Goal: Information Seeking & Learning: Learn about a topic

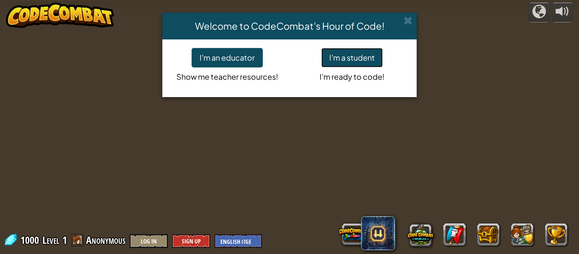
click at [357, 61] on button "I'm a student" at bounding box center [351, 58] width 61 height 20
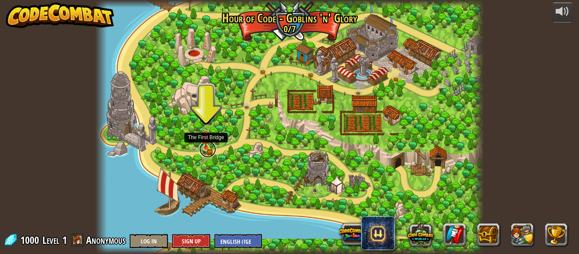
click at [207, 152] on link at bounding box center [207, 149] width 17 height 17
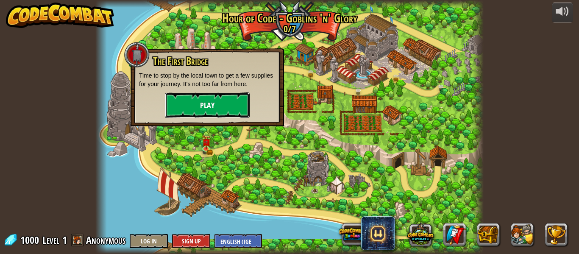
click at [217, 108] on button "Play" at bounding box center [207, 104] width 85 height 25
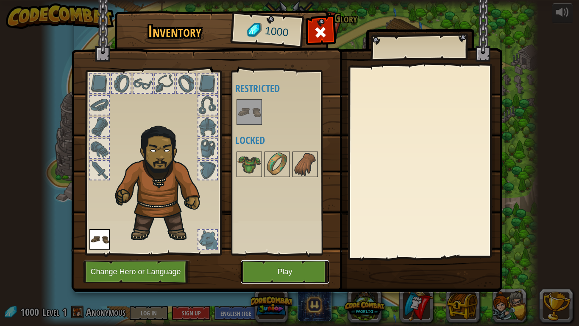
click at [294, 254] on button "Play" at bounding box center [285, 271] width 89 height 23
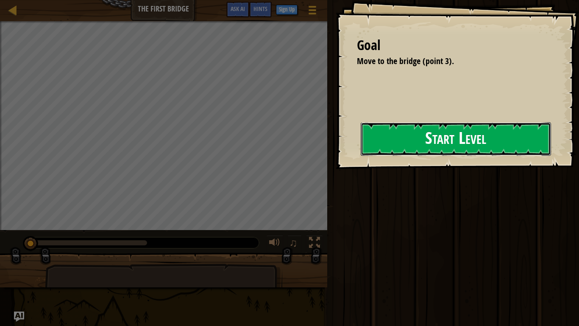
click at [369, 140] on button "Start Level" at bounding box center [456, 138] width 190 height 33
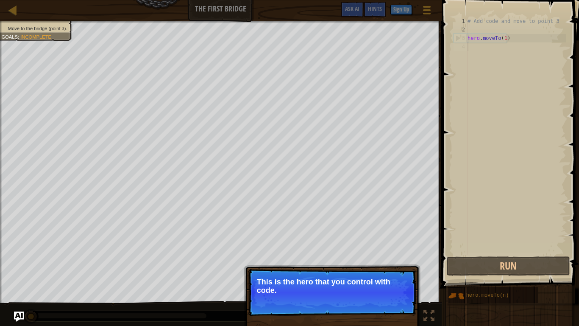
click at [354, 254] on p "This is the hero that you control with code." at bounding box center [332, 285] width 151 height 17
click at [535, 60] on div "# Add code and move to point 3 hero . moveTo ( 1 )" at bounding box center [516, 144] width 100 height 254
click at [237, 254] on div "Move to the bridge (point 3). Goals : Incomplete ♫ [PERSON_NAME] 11 x: 5 y: 15 …" at bounding box center [289, 173] width 579 height 305
click at [382, 254] on button "Continue" at bounding box center [391, 301] width 35 height 11
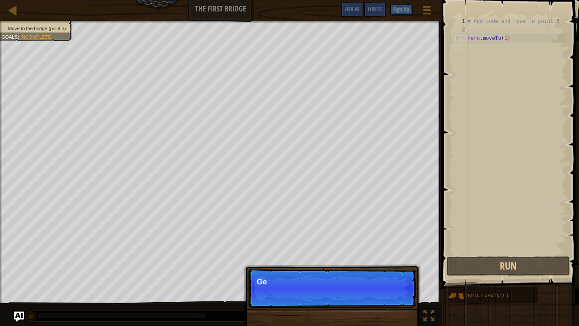
scroll to position [4, 0]
click at [382, 254] on p "Skip (esc) Continue Get to the brid" at bounding box center [332, 287] width 168 height 39
click at [382, 254] on p "Skip (esc) Continue Get to the bridge by g" at bounding box center [332, 287] width 168 height 39
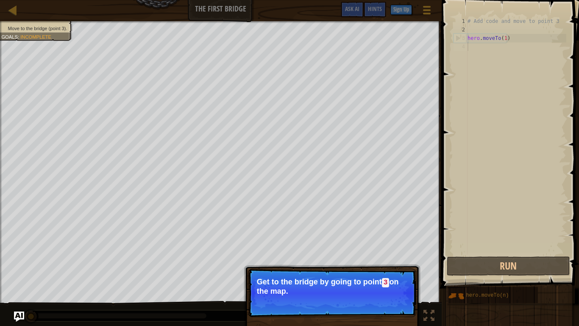
click at [382, 254] on button "Continue" at bounding box center [391, 302] width 35 height 11
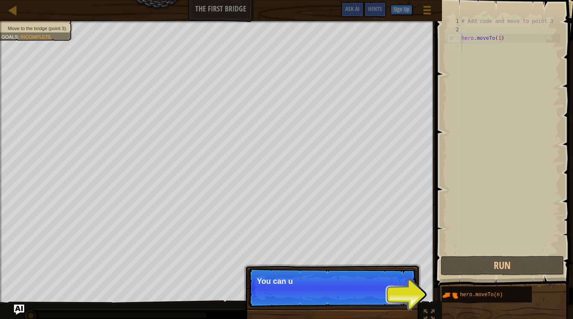
click at [382, 254] on p "Skip (esc) Continue You can u" at bounding box center [332, 287] width 168 height 39
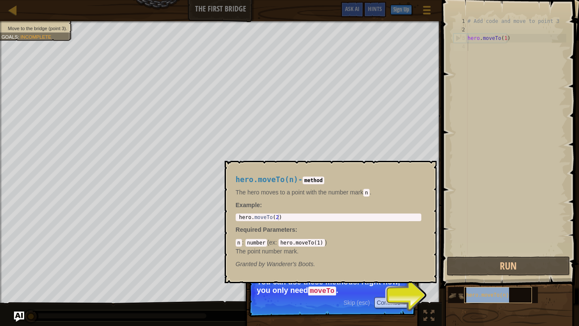
click at [488, 254] on span "hero.moveTo(n)" at bounding box center [487, 295] width 43 height 6
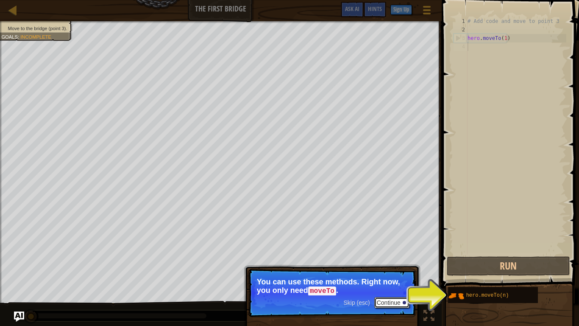
click at [384, 254] on button "Continue" at bounding box center [391, 302] width 35 height 11
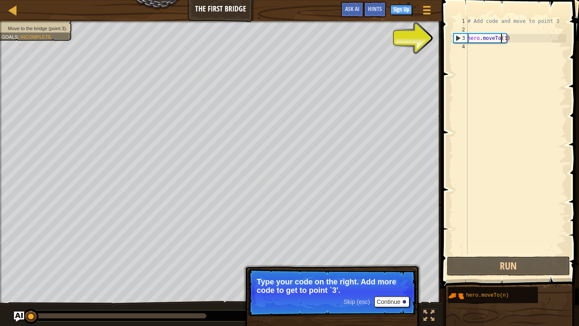
click at [503, 39] on div "# Add code and move to point 3 hero . moveTo ( 1 )" at bounding box center [516, 144] width 100 height 254
type textarea "hero.moveTo(1)"
click at [493, 40] on div "# Add code and move to point 3 hero . moveTo ( 1 )" at bounding box center [516, 144] width 100 height 254
click at [389, 254] on button "Continue" at bounding box center [391, 301] width 35 height 11
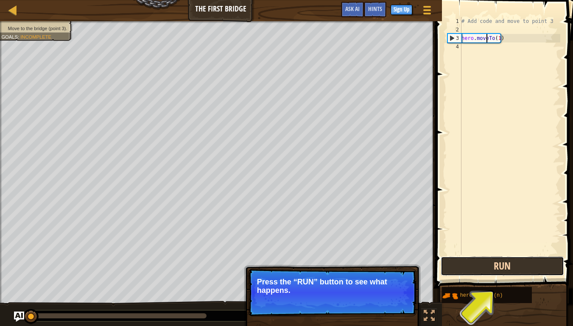
click at [497, 254] on button "Run" at bounding box center [502, 266] width 123 height 20
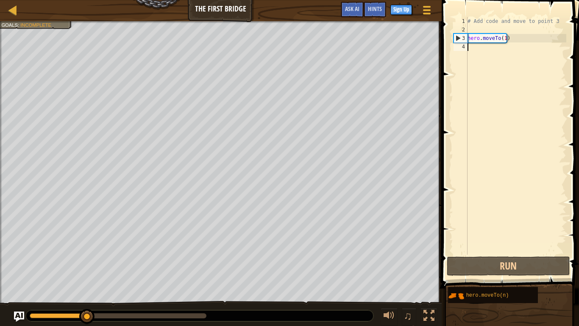
click at [482, 46] on div "# Add code and move to point 3 hero . moveTo ( 1 )" at bounding box center [516, 144] width 100 height 254
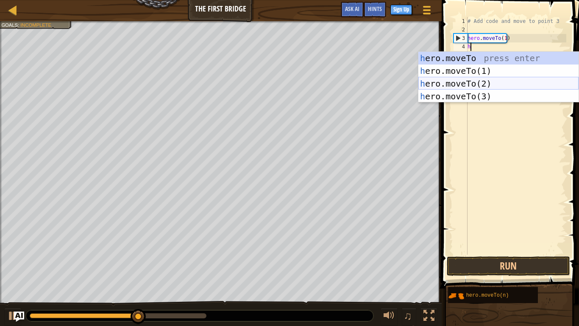
click at [485, 80] on div "h ero.moveTo press enter h ero.moveTo(1) press enter h ero.moveTo(2) press ente…" at bounding box center [498, 90] width 160 height 76
type textarea "hero.moveTo(2)"
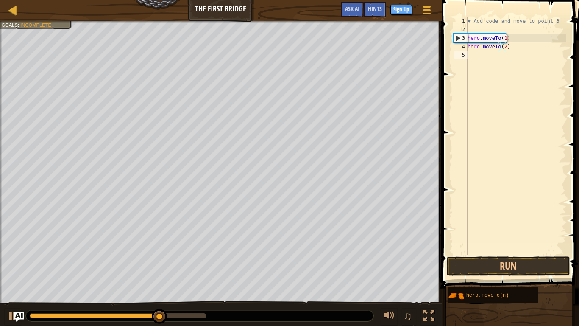
click at [485, 61] on div "# Add code and move to point 3 hero . moveTo ( 1 ) hero . moveTo ( 2 )" at bounding box center [516, 144] width 100 height 254
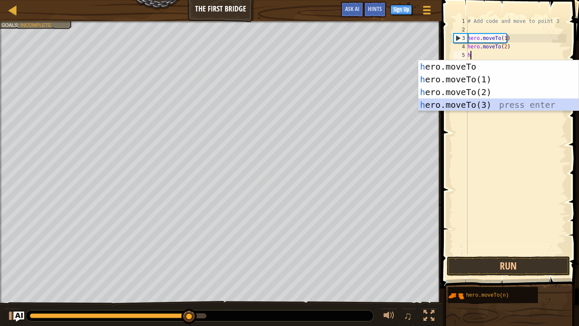
click at [438, 100] on div "h ero.moveTo press enter h ero.moveTo(1) press enter h ero.moveTo(2) press ente…" at bounding box center [498, 98] width 160 height 76
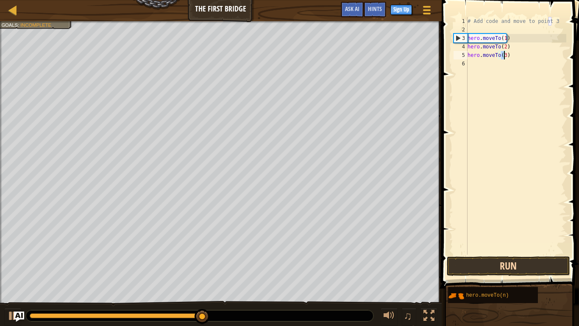
type textarea "hero.moveTo(3)"
click at [457, 254] on button "Run" at bounding box center [508, 266] width 123 height 20
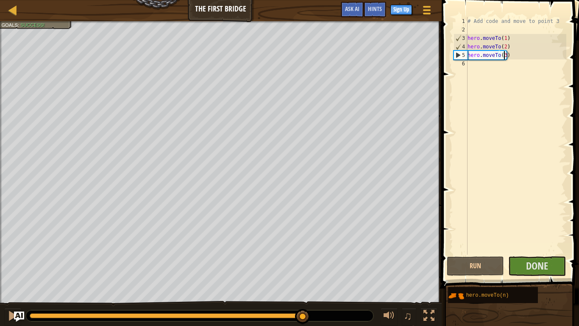
drag, startPoint x: 135, startPoint y: 313, endPoint x: 303, endPoint y: 325, distance: 167.9
click at [303, 254] on div "♫" at bounding box center [221, 313] width 442 height 25
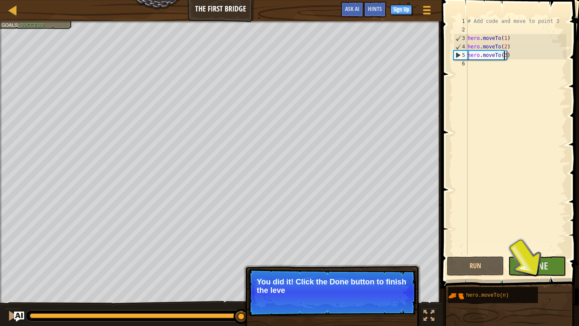
drag, startPoint x: 70, startPoint y: 310, endPoint x: 274, endPoint y: 325, distance: 204.5
click at [273, 254] on div "Move to the bridge (point 3). Goals : Success! ♫ [PERSON_NAME] 11 x: 28 y: 16 x…" at bounding box center [289, 173] width 579 height 305
click at [525, 254] on button "Done" at bounding box center [537, 266] width 58 height 20
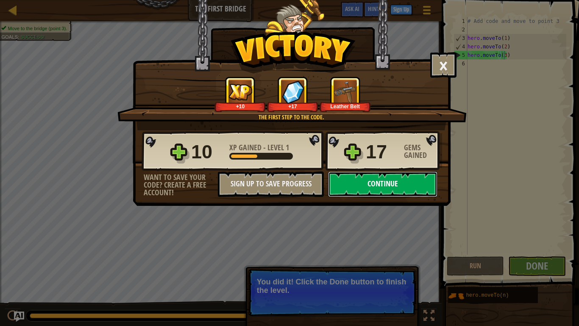
click at [376, 183] on button "Continue" at bounding box center [382, 183] width 109 height 25
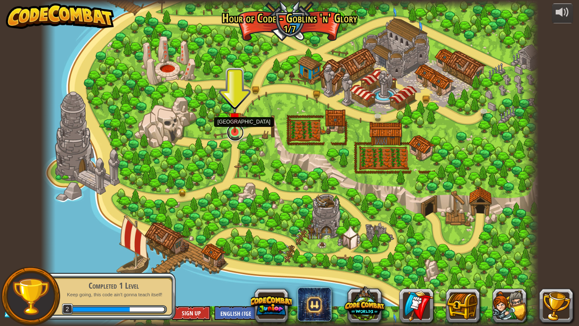
click at [231, 134] on link at bounding box center [235, 132] width 17 height 17
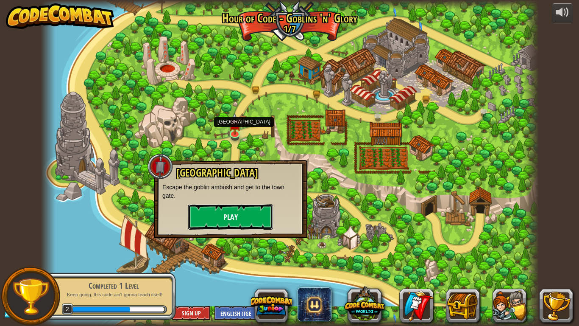
click at [217, 210] on button "Play" at bounding box center [230, 216] width 85 height 25
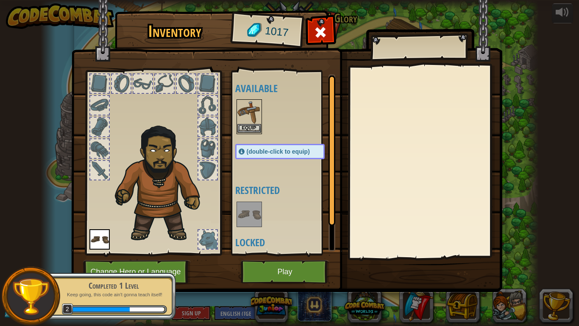
click at [249, 120] on img at bounding box center [249, 112] width 24 height 24
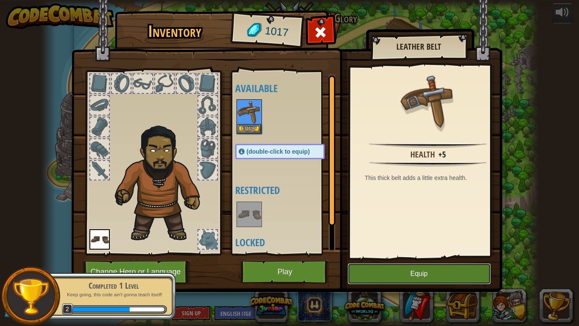
drag, startPoint x: 461, startPoint y: 271, endPoint x: 457, endPoint y: 270, distance: 4.8
click at [461, 254] on button "Equip" at bounding box center [419, 273] width 143 height 21
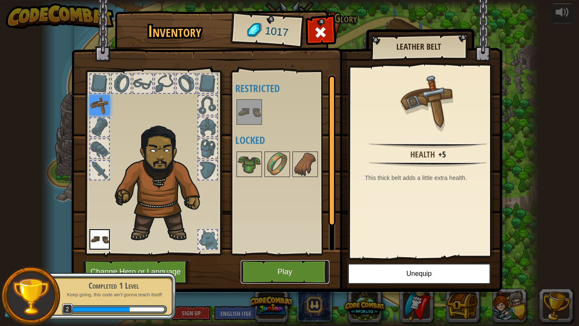
click at [309, 254] on button "Play" at bounding box center [285, 271] width 89 height 23
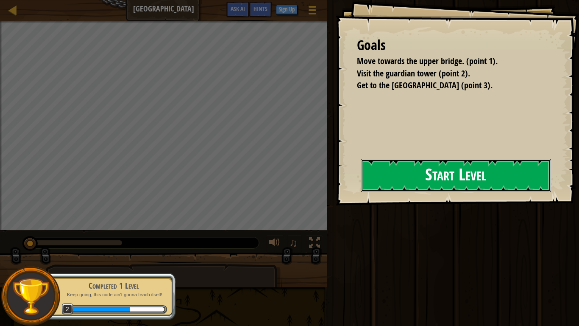
click at [410, 178] on button "Start Level" at bounding box center [456, 175] width 190 height 33
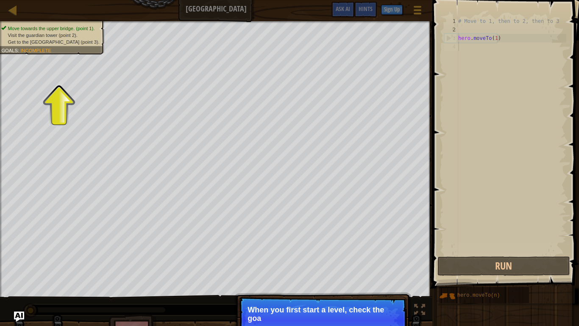
click at [365, 254] on p "When you first start a level, check the goa" at bounding box center [323, 313] width 151 height 17
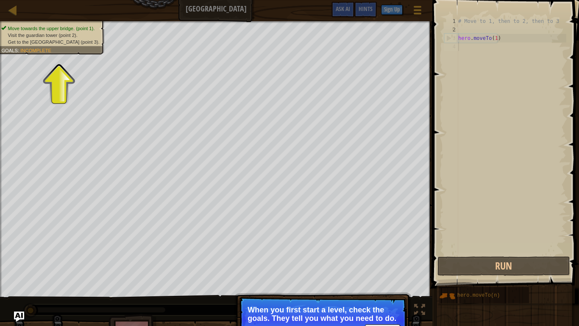
click at [47, 24] on div "Move towards the upper bridge. (point 1). Visit the [GEOGRAPHIC_DATA] (point 2)…" at bounding box center [47, 35] width 114 height 39
click at [47, 25] on ul "Move towards the upper bridge. (point 1). Visit the [GEOGRAPHIC_DATA] (point 2)…" at bounding box center [51, 35] width 100 height 20
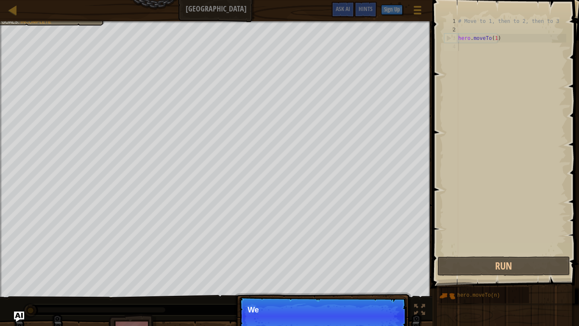
scroll to position [4, 0]
click at [112, 48] on div "Map Old Town Road Game Menu Done Sign Up Hints Ask AI 1 ההההההההההההההההההההההה…" at bounding box center [289, 163] width 579 height 326
click at [343, 254] on span "Skip (esc)" at bounding box center [348, 321] width 26 height 7
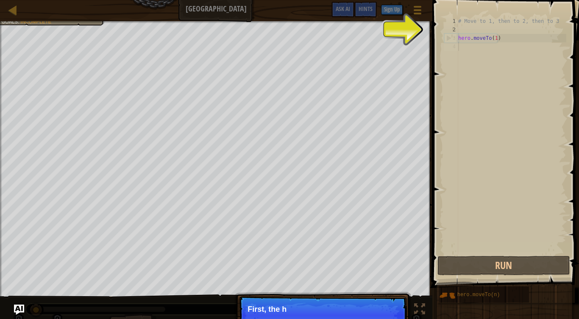
click at [343, 254] on p "Skip (esc) Continue First, the h" at bounding box center [323, 315] width 168 height 39
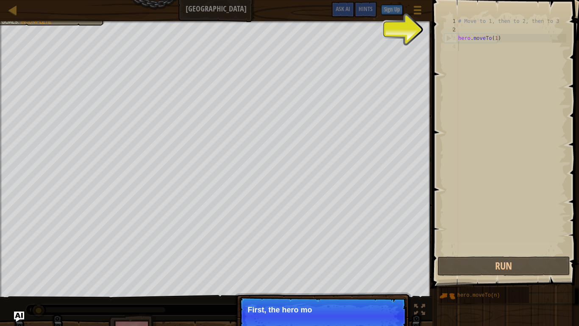
click at [343, 254] on p "Skip (esc) Continue First, the hero mo" at bounding box center [323, 315] width 168 height 39
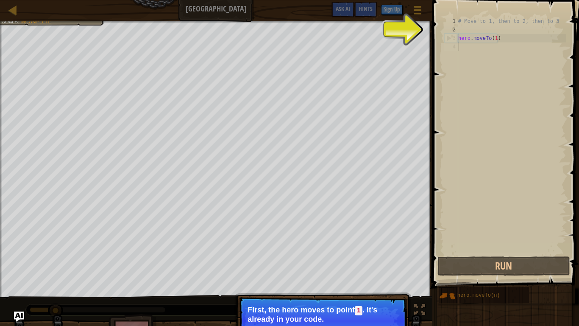
type textarea "hero.moveTo(1)"
click at [496, 42] on div "# Move to 1, then to 2, then to 3 hero . moveTo ( 1 )" at bounding box center [512, 144] width 110 height 254
click at [488, 46] on div "# Move to 1, then to 2, then to 3 hero . moveTo ( 1 )" at bounding box center [512, 144] width 110 height 254
click at [501, 42] on div "# Move to 1, then to 2, then to 3 hero . moveTo ( 1 )" at bounding box center [512, 144] width 110 height 254
type textarea "hero.moveTo(1)"
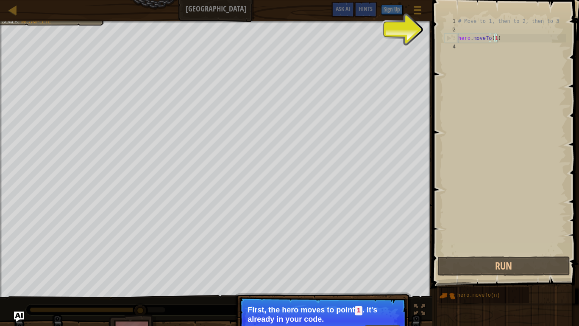
click at [491, 31] on div "# Move to 1, then to 2, then to 3 hero . moveTo ( 1 )" at bounding box center [512, 144] width 110 height 254
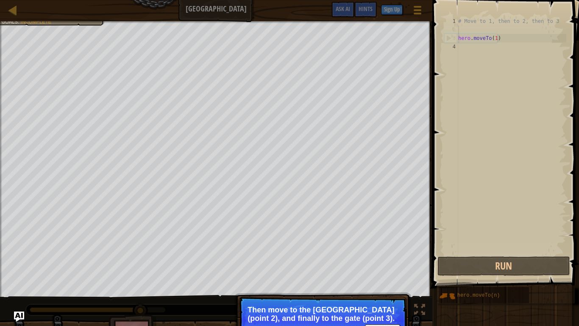
click at [336, 254] on p "Then move to the [GEOGRAPHIC_DATA] (point 2), and finally to the gate (point 3)." at bounding box center [323, 313] width 151 height 17
click at [342, 254] on p "Then move to the [GEOGRAPHIC_DATA] (point 2), and finally to the gate (point 3)." at bounding box center [323, 313] width 151 height 17
click at [351, 254] on p "Then move to the [GEOGRAPHIC_DATA] (point 2), and finally to the gate (point 3)." at bounding box center [323, 313] width 151 height 17
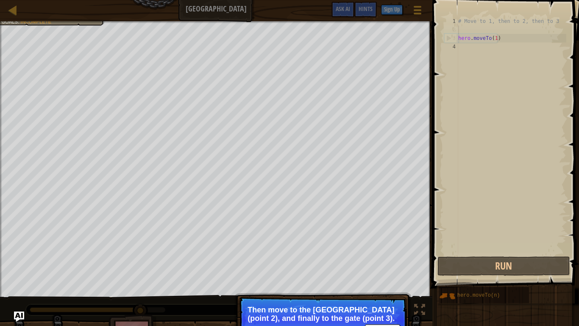
click at [73, 21] on div at bounding box center [216, 22] width 432 height 2
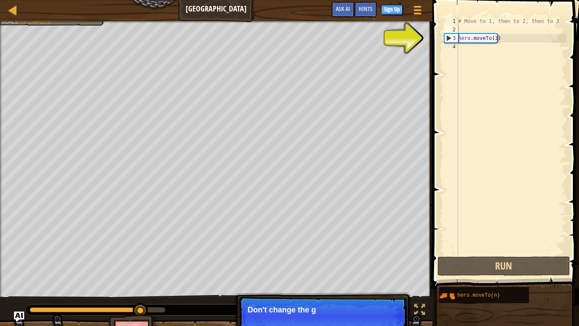
drag, startPoint x: 370, startPoint y: 305, endPoint x: 375, endPoint y: 320, distance: 15.6
click at [375, 254] on p "Skip (esc) Continue Don't change the g" at bounding box center [323, 315] width 168 height 39
click at [373, 254] on p "Skip (esc) Continue Don't change the given co" at bounding box center [323, 315] width 168 height 39
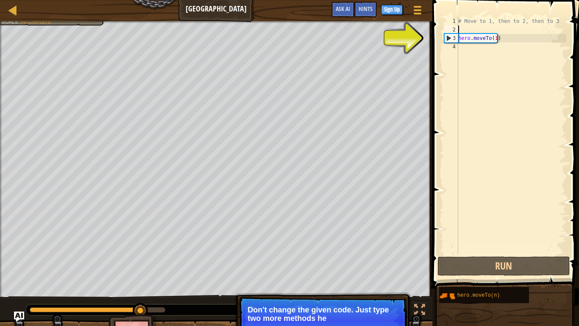
click at [472, 60] on div "# Move to 1, then to 2, then to 3 hero . moveTo ( 1 )" at bounding box center [512, 144] width 110 height 254
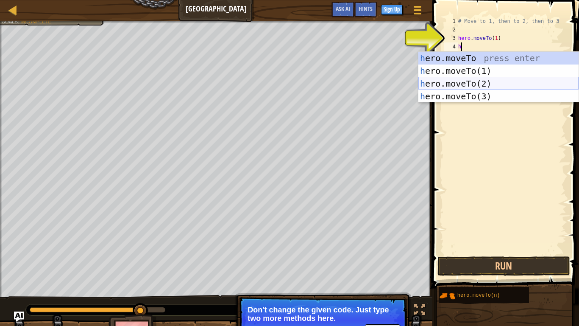
click at [454, 78] on div "h ero.moveTo press enter h ero.moveTo(1) press enter h ero.moveTo(2) press ente…" at bounding box center [498, 90] width 160 height 76
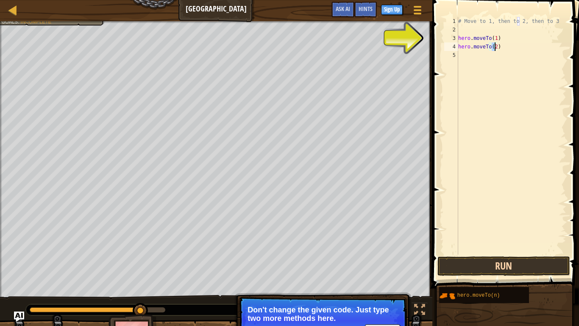
type textarea "hero.moveTo(2)"
click at [531, 254] on button "Run" at bounding box center [504, 266] width 132 height 20
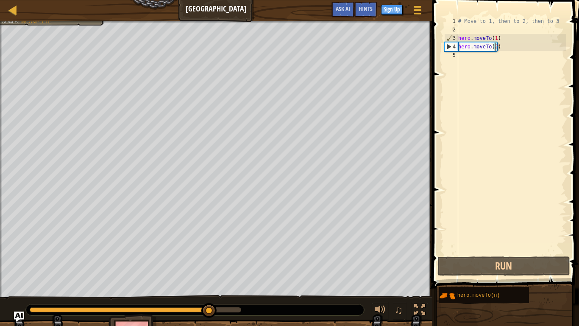
drag, startPoint x: 67, startPoint y: 311, endPoint x: 209, endPoint y: 319, distance: 141.8
click at [209, 254] on div "Move towards the upper bridge. (point 1). Visit the [GEOGRAPHIC_DATA] (point 2)…" at bounding box center [289, 187] width 579 height 333
click at [470, 64] on div "# Move to 1, then to 2, then to 3 hero . moveTo ( 1 ) hero . moveTo ( 2 )" at bounding box center [512, 144] width 110 height 254
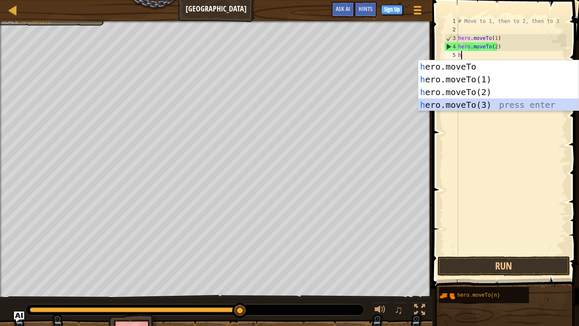
click at [469, 100] on div "h ero.moveTo press enter h ero.moveTo(1) press enter h ero.moveTo(2) press ente…" at bounding box center [498, 98] width 160 height 76
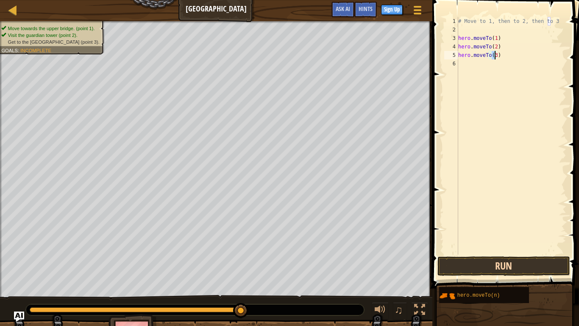
type textarea "hero.moveTo(3)"
click at [471, 254] on button "Run" at bounding box center [504, 266] width 132 height 20
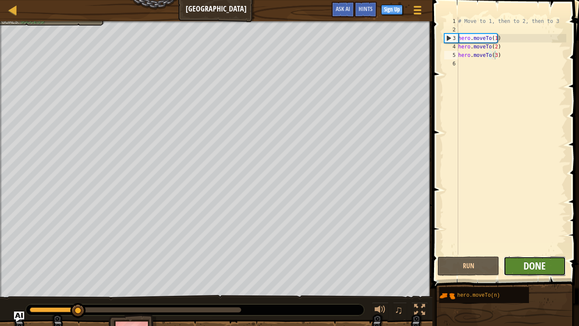
click at [532, 254] on span "Done" at bounding box center [535, 266] width 22 height 14
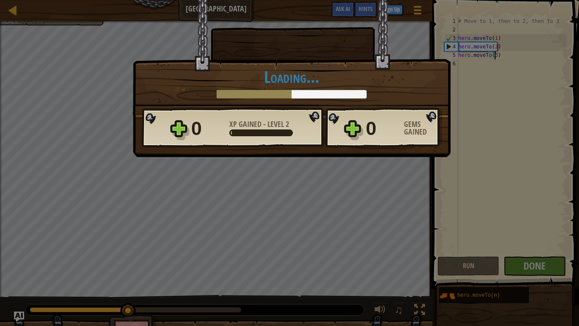
click at [337, 226] on div "× Shortcuts can be dangerous. How fun was this level? Loading... Reticulating S…" at bounding box center [289, 163] width 579 height 326
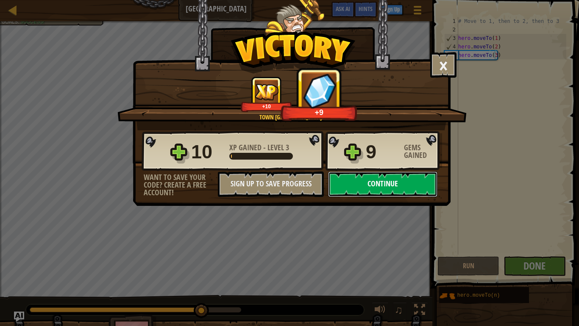
click at [369, 185] on button "Continue" at bounding box center [382, 183] width 109 height 25
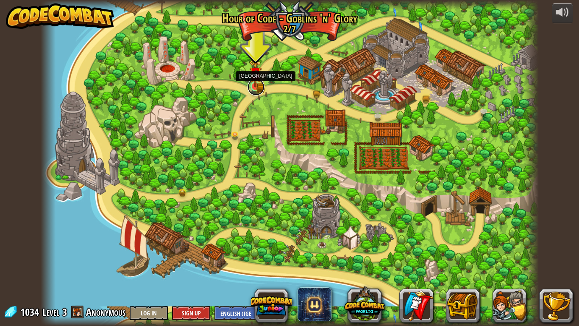
click at [262, 88] on link at bounding box center [256, 86] width 17 height 17
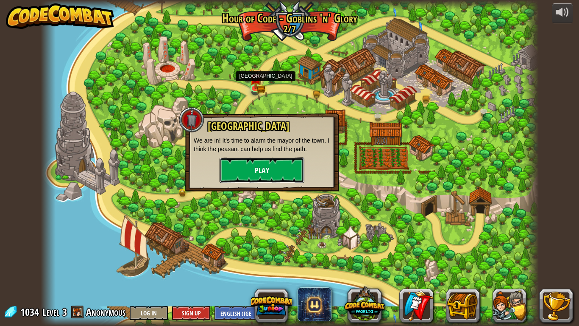
click at [269, 169] on button "Play" at bounding box center [262, 169] width 85 height 25
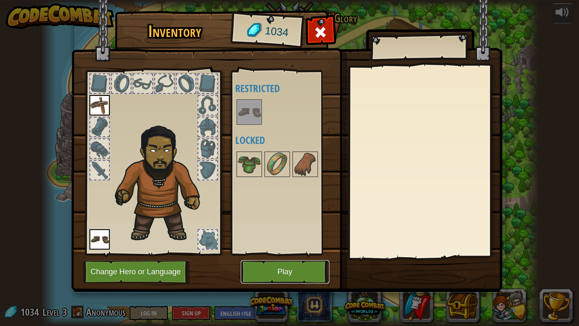
click at [282, 254] on button "Play" at bounding box center [285, 271] width 89 height 23
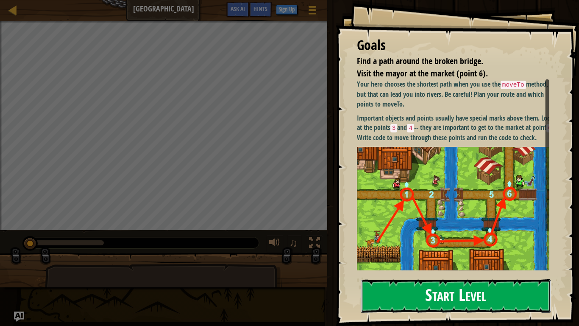
click at [422, 254] on button "Start Level" at bounding box center [456, 295] width 190 height 33
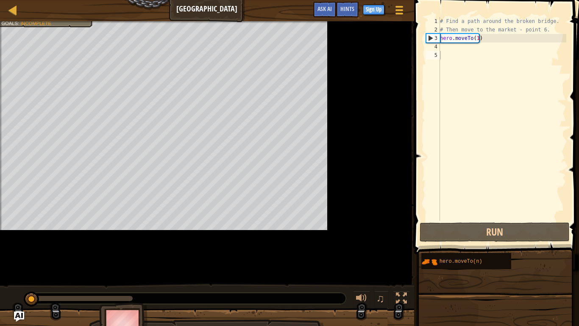
click at [388, 52] on div "Find a path around the broken bridge. Visit the mayor at the market (point 6). …" at bounding box center [207, 153] width 414 height 264
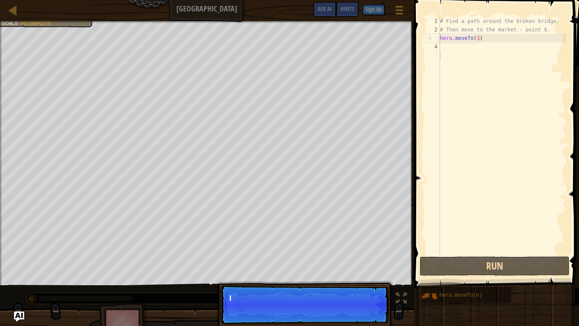
drag, startPoint x: 474, startPoint y: 53, endPoint x: 473, endPoint y: 47, distance: 5.5
click at [474, 51] on div "# Find a path around the broken bridge. # Then move to the market - point 6. he…" at bounding box center [502, 144] width 128 height 254
click at [463, 50] on div "# Find a path around the broken bridge. # Then move to the market - point 6. he…" at bounding box center [502, 144] width 128 height 254
drag, startPoint x: 308, startPoint y: 323, endPoint x: 309, endPoint y: 318, distance: 5.4
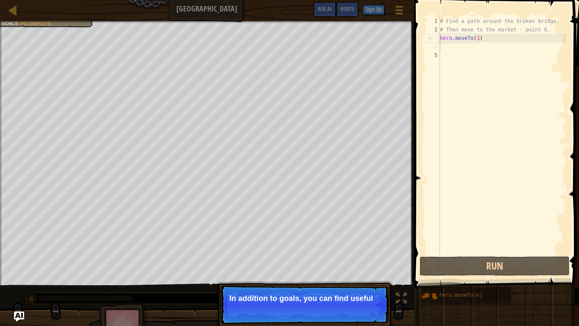
click at [307, 254] on p "Skip (esc) Continue In addition to goals, you can find useful" at bounding box center [304, 304] width 168 height 39
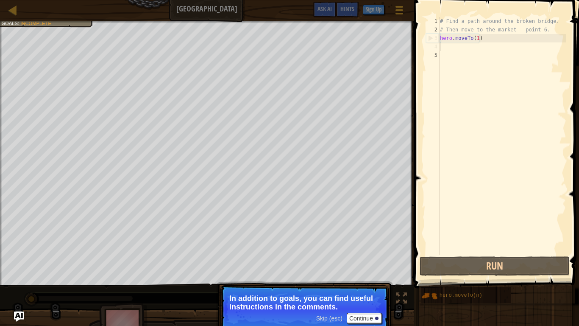
click at [361, 254] on p "Skip (esc) Continue In addition to goals, you can find useful instructions in t…" at bounding box center [304, 308] width 168 height 47
click at [365, 254] on button "Continue" at bounding box center [364, 317] width 35 height 11
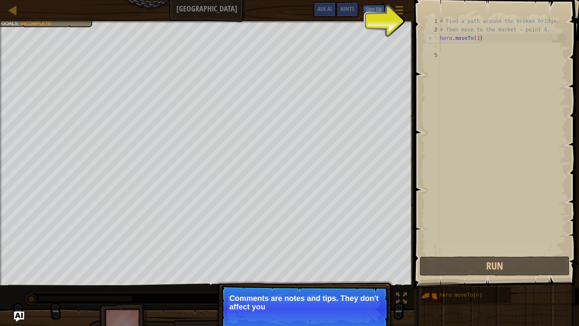
type textarea "# Find a path around the broken bridge."
click at [464, 21] on div "# Find a path around the broken bridge. # Then move to the market - point 6. he…" at bounding box center [502, 144] width 128 height 254
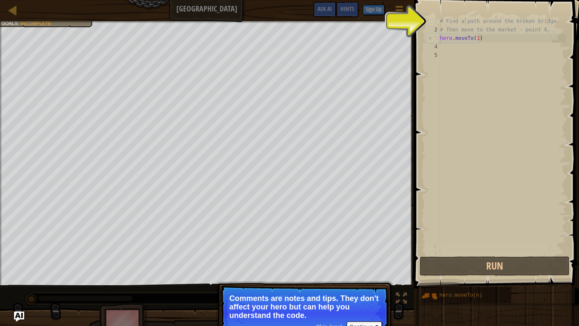
drag, startPoint x: 342, startPoint y: 289, endPoint x: 341, endPoint y: 309, distance: 19.9
click at [341, 254] on p "Skip (esc) Continue Comments are notes and tips. They don't affect your hero bu…" at bounding box center [304, 313] width 168 height 56
click at [370, 254] on p "Comments are notes and tips. They don't affect your hero but can help you under…" at bounding box center [304, 306] width 151 height 25
click at [371, 254] on button "Continue" at bounding box center [364, 326] width 35 height 11
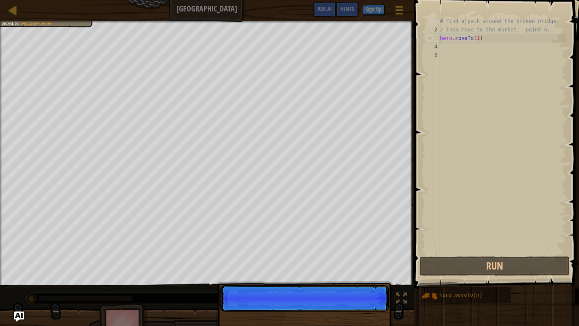
click at [371, 254] on p "Skip (esc) Continue" at bounding box center [304, 298] width 168 height 26
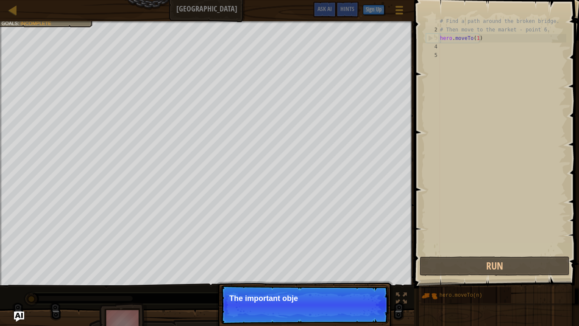
click at [363, 254] on p "Skip (esc) Continue The important obje" at bounding box center [304, 304] width 168 height 39
click at [363, 254] on p "Skip (esc) Continue The important objects and" at bounding box center [304, 304] width 168 height 39
click at [363, 254] on p "Skip (esc) Continue The important objects and points" at bounding box center [304, 304] width 168 height 39
click at [361, 254] on p "Skip (esc) Continue The important objects and points usual" at bounding box center [304, 304] width 168 height 39
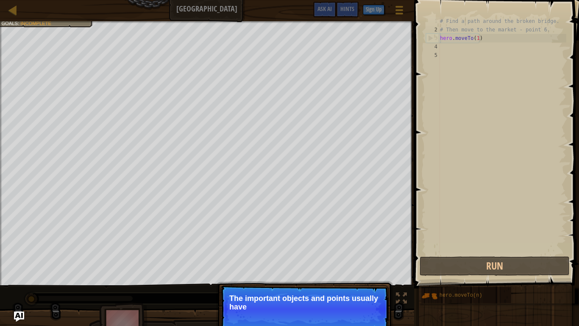
click at [361, 254] on p "Skip (esc) Continue The important objects and points usually have" at bounding box center [304, 308] width 168 height 47
click at [355, 254] on p "Skip (esc) Continue The important objects and points usually have special marks…" at bounding box center [304, 308] width 168 height 47
click at [355, 254] on button "Continue" at bounding box center [364, 317] width 35 height 11
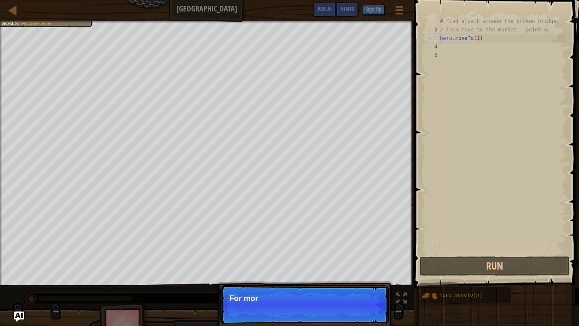
click at [355, 254] on p "Skip (esc) Continue For mor" at bounding box center [304, 304] width 168 height 39
click at [355, 254] on p "Skip (esc) Continue For more infor" at bounding box center [304, 304] width 168 height 39
click at [355, 254] on p "Skip (esc) Continue For more information," at bounding box center [304, 304] width 168 height 39
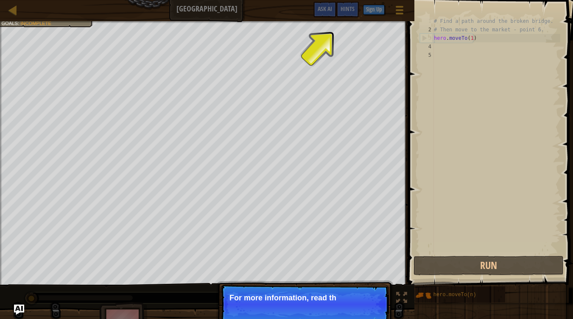
click at [355, 254] on p "Skip (esc) Continue For more information, read th" at bounding box center [304, 304] width 168 height 39
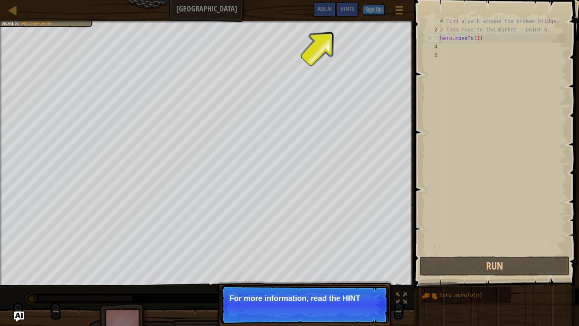
click at [355, 254] on p "Skip (esc) Continue For more information, read the HINT" at bounding box center [304, 304] width 168 height 39
click at [361, 254] on button "Continue" at bounding box center [364, 309] width 35 height 11
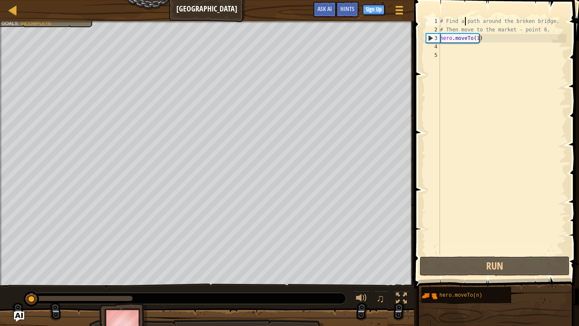
click at [443, 53] on div "# Find a path around the broken bridge. # Then move to the market - point 6. he…" at bounding box center [502, 144] width 128 height 254
click at [445, 49] on div "# Find a path around the broken bridge. # Then move to the market - point 6. he…" at bounding box center [502, 144] width 128 height 254
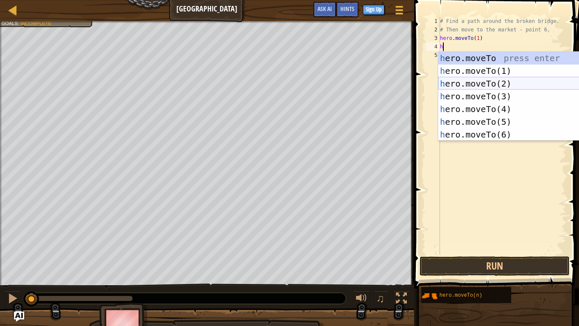
click at [466, 87] on div "h ero.moveTo press enter h ero.moveTo(1) press enter h ero.moveTo(2) press ente…" at bounding box center [518, 109] width 160 height 114
type textarea "hero.moveTo(2)"
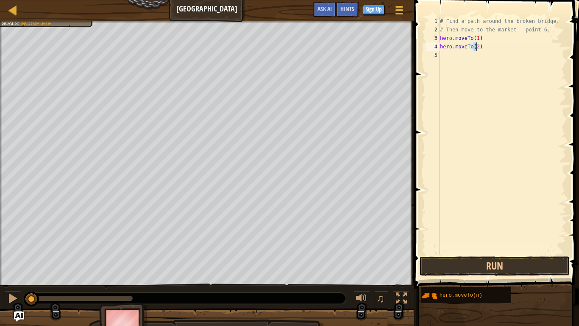
click at [441, 55] on div "# Find a path around the broken bridge. # Then move to the market - point 6. he…" at bounding box center [502, 144] width 128 height 254
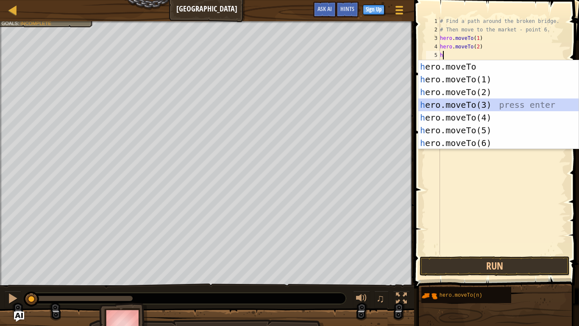
click at [467, 102] on div "h ero.moveTo press enter h ero.moveTo(1) press enter h ero.moveTo(2) press ente…" at bounding box center [498, 117] width 160 height 114
type textarea "hero.moveTo(3)"
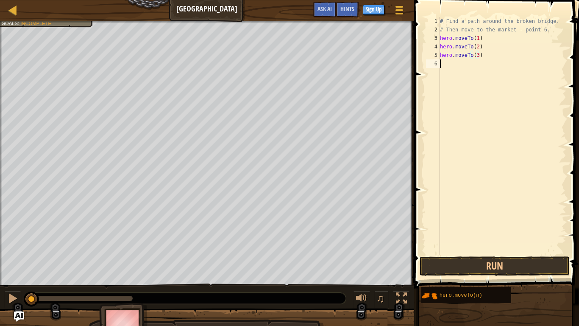
click at [452, 65] on div "# Find a path around the broken bridge. # Then move to the market - point 6. he…" at bounding box center [502, 144] width 128 height 254
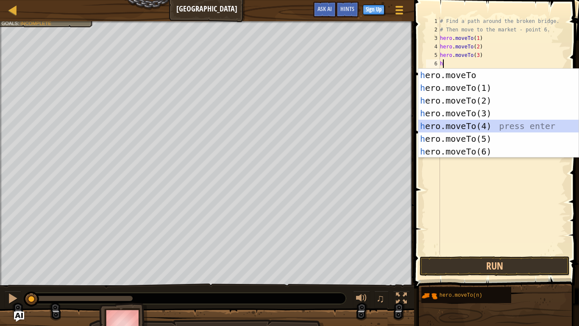
click at [459, 122] on div "h ero.moveTo press enter h ero.moveTo(1) press enter h ero.moveTo(2) press ente…" at bounding box center [498, 126] width 160 height 114
type textarea "hero.moveTo(4)"
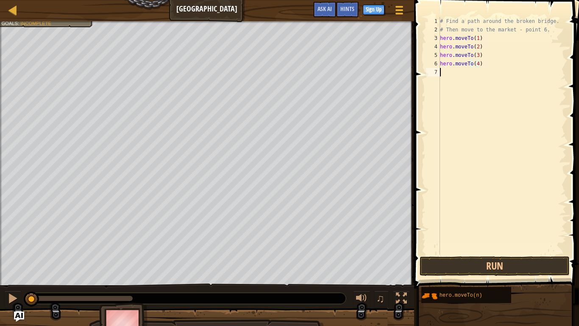
click at [444, 77] on div "# Find a path around the broken bridge. # Then move to the market - point 6. he…" at bounding box center [502, 144] width 128 height 254
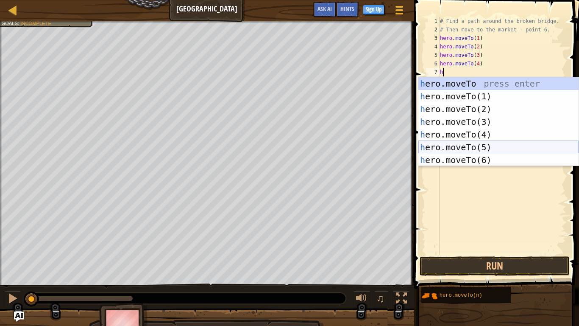
click at [461, 145] on div "h ero.moveTo press enter h ero.moveTo(1) press enter h ero.moveTo(2) press ente…" at bounding box center [498, 134] width 160 height 114
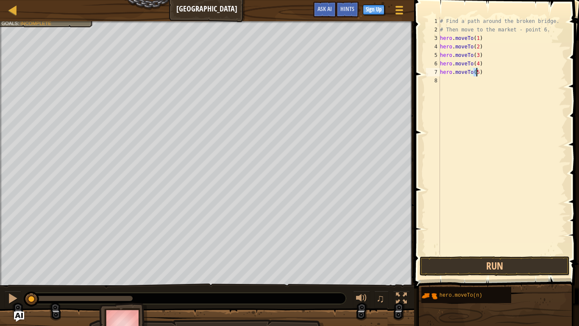
scroll to position [4, 3]
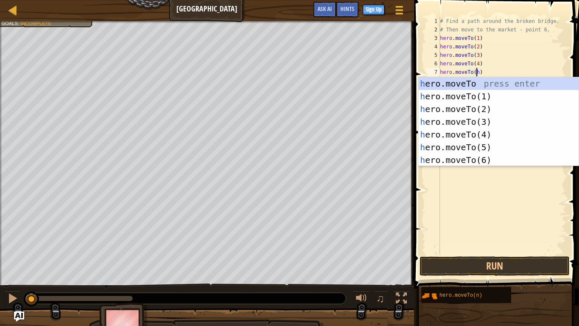
click at [509, 70] on div "# Find a path around the broken bridge. # Then move to the market - point 6. he…" at bounding box center [502, 144] width 128 height 254
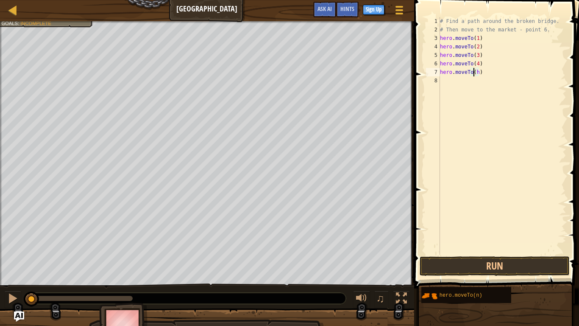
click at [474, 73] on div "# Find a path around the broken bridge. # Then move to the market - point 6. he…" at bounding box center [502, 144] width 128 height 254
click at [476, 72] on div "# Find a path around the broken bridge. # Then move to the market - point 6. he…" at bounding box center [502, 144] width 128 height 254
type textarea "hero.moveTo(5)"
click at [476, 89] on div "# Find a path around the broken bridge. # Then move to the market - point 6. he…" at bounding box center [502, 144] width 128 height 254
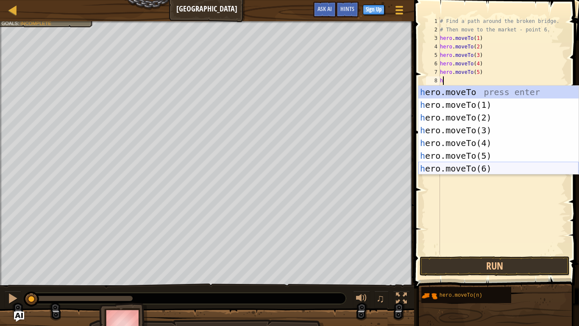
click at [511, 170] on div "h ero.moveTo press enter h ero.moveTo(1) press enter h ero.moveTo(2) press ente…" at bounding box center [498, 143] width 160 height 114
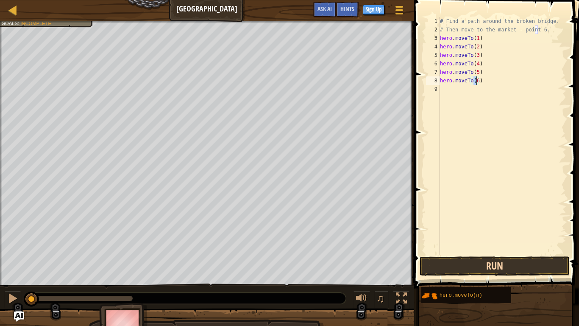
type textarea "hero.moveTo(6)"
click at [510, 254] on button "Run" at bounding box center [495, 266] width 150 height 20
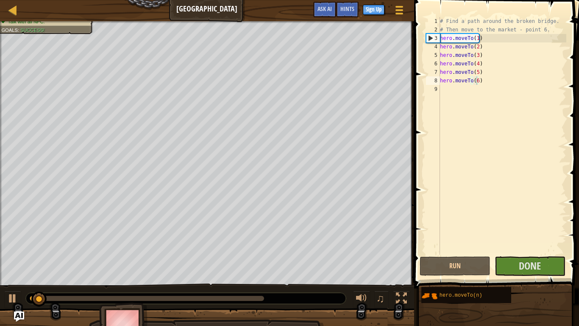
drag, startPoint x: 47, startPoint y: 294, endPoint x: 131, endPoint y: 296, distance: 84.8
click at [153, 254] on div at bounding box center [186, 298] width 320 height 11
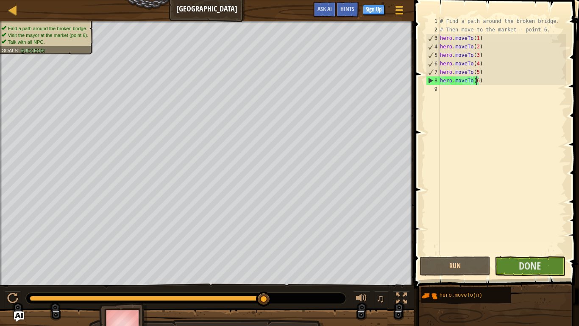
drag, startPoint x: 50, startPoint y: 297, endPoint x: 306, endPoint y: 284, distance: 256.9
click at [305, 254] on div "♫" at bounding box center [207, 295] width 414 height 25
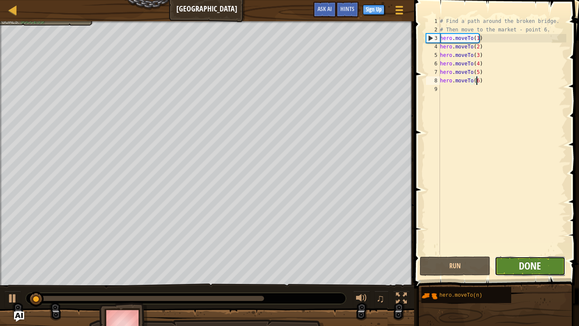
click at [526, 254] on span "Done" at bounding box center [530, 266] width 22 height 14
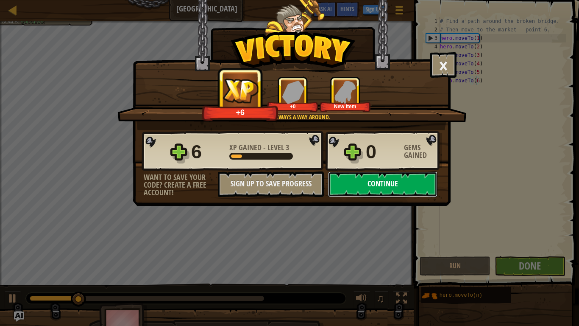
click at [361, 186] on button "Continue" at bounding box center [382, 183] width 109 height 25
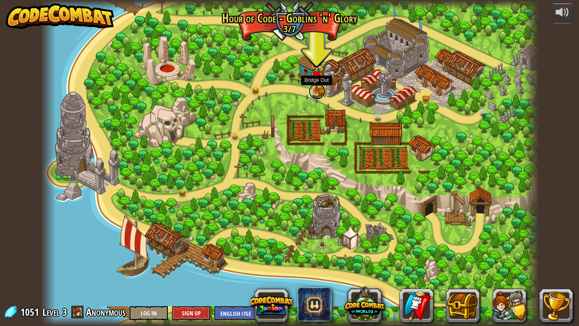
click at [320, 92] on link at bounding box center [317, 91] width 17 height 17
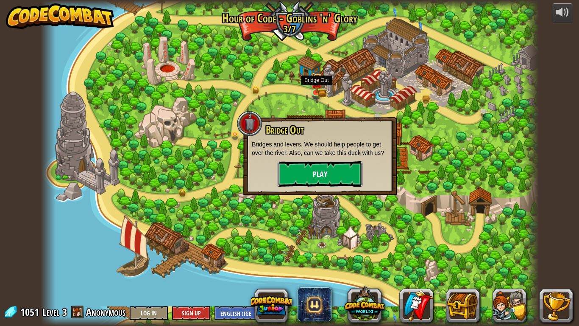
click at [329, 175] on button "Play" at bounding box center [320, 173] width 85 height 25
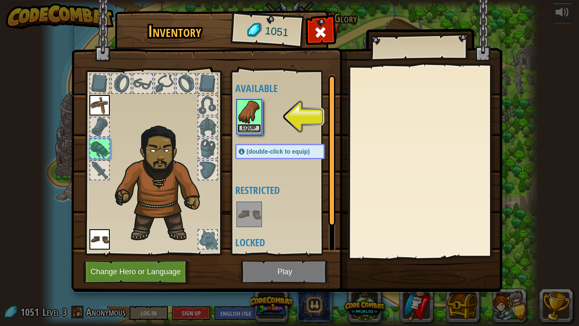
click at [239, 125] on button "Equip" at bounding box center [249, 128] width 24 height 9
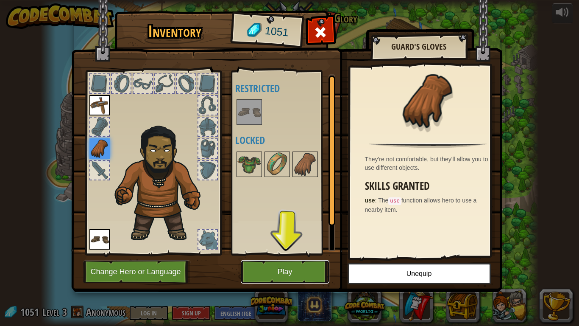
click at [268, 254] on button "Play" at bounding box center [285, 271] width 89 height 23
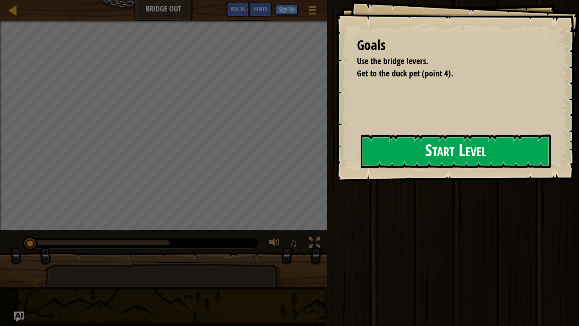
drag, startPoint x: 349, startPoint y: 153, endPoint x: 413, endPoint y: 148, distance: 64.2
click at [349, 153] on div "Goals Use the bridge levers. Get to the duck pet (point 4). Start Level Error l…" at bounding box center [457, 90] width 243 height 181
click at [427, 148] on button "Start Level" at bounding box center [456, 150] width 190 height 33
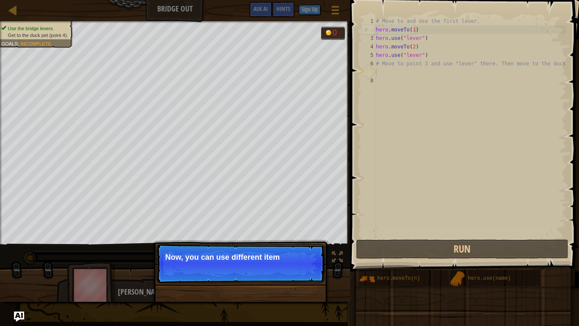
drag, startPoint x: 284, startPoint y: 322, endPoint x: 206, endPoint y: 277, distance: 89.9
click at [288, 254] on div "Map Bridge Out Game Menu Done Sign Up Hints Ask AI 1 הההההההההההההההההההההההההה…" at bounding box center [289, 163] width 579 height 326
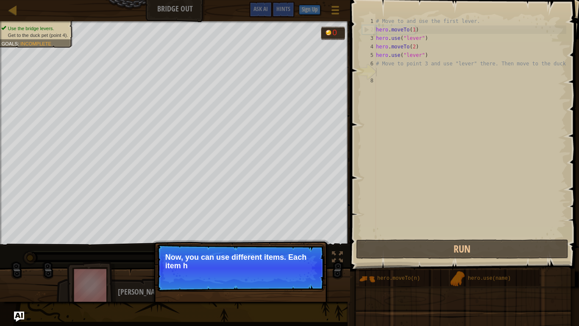
click at [193, 254] on p "Now, you can use different items. Each item h" at bounding box center [240, 261] width 151 height 17
click at [195, 254] on p "Now, you can use different items. Each item h" at bounding box center [240, 261] width 151 height 17
drag, startPoint x: 198, startPoint y: 261, endPoint x: 197, endPoint y: 267, distance: 5.7
click at [197, 254] on p "Now, you can use different items. Each item has a name abo" at bounding box center [240, 261] width 151 height 17
click at [202, 254] on p "Now, you can use different items. Each item has a name above it," at bounding box center [240, 261] width 151 height 17
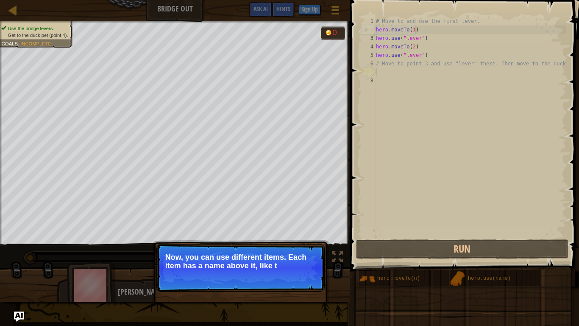
drag, startPoint x: 201, startPoint y: 268, endPoint x: 195, endPoint y: 267, distance: 5.7
click at [199, 254] on p "Now, you can use different items. Each item has a name above it, like t" at bounding box center [240, 261] width 151 height 17
click at [195, 254] on p "Now, you can use different items. Each item has a name above it, like t" at bounding box center [240, 261] width 151 height 17
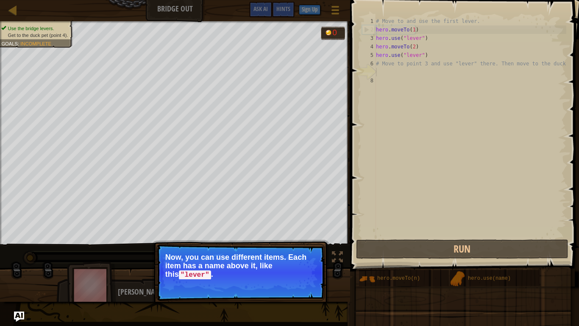
click at [187, 254] on p "Now, you can use different items. Each item has a name above it, like this "lev…" at bounding box center [240, 266] width 151 height 26
drag, startPoint x: 187, startPoint y: 265, endPoint x: 184, endPoint y: 269, distance: 5.4
click at [190, 254] on p "Now, you can use different items. Each item has a name above it, like this "lev…" at bounding box center [240, 266] width 151 height 26
click at [192, 254] on code ""lever"" at bounding box center [195, 274] width 32 height 9
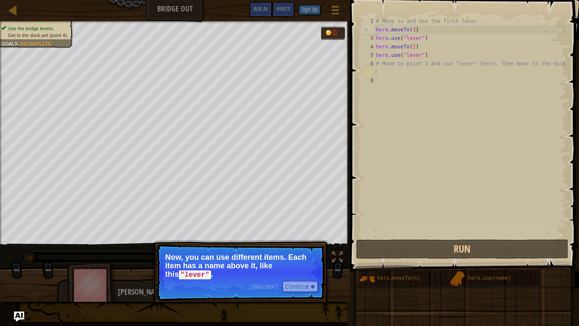
click at [192, 254] on p "Now, you can use different items. Each item has a name above it, like this "lev…" at bounding box center [240, 266] width 151 height 26
click at [193, 254] on p "Now, you can use different items. Each item has a name above it, like this "lev…" at bounding box center [240, 266] width 151 height 26
drag, startPoint x: 193, startPoint y: 265, endPoint x: 273, endPoint y: 267, distance: 79.7
click at [190, 254] on p "Now, you can use different items. Each item has a name above it, like this "lev…" at bounding box center [240, 266] width 151 height 26
click at [297, 254] on button "Continue" at bounding box center [300, 286] width 35 height 11
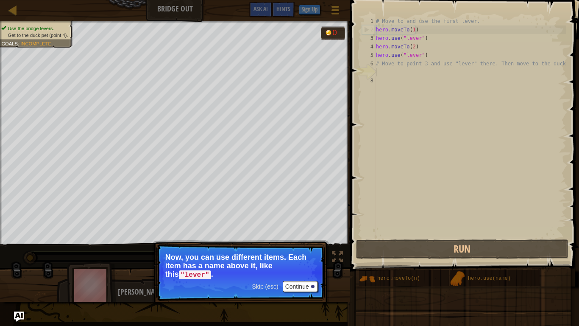
scroll to position [4, 0]
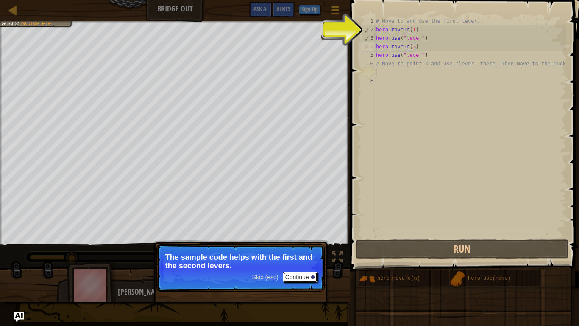
click at [301, 254] on button "Continue" at bounding box center [300, 276] width 35 height 11
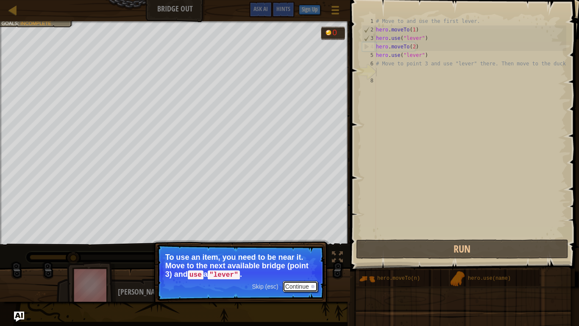
click at [304, 254] on button "Continue" at bounding box center [300, 286] width 35 height 11
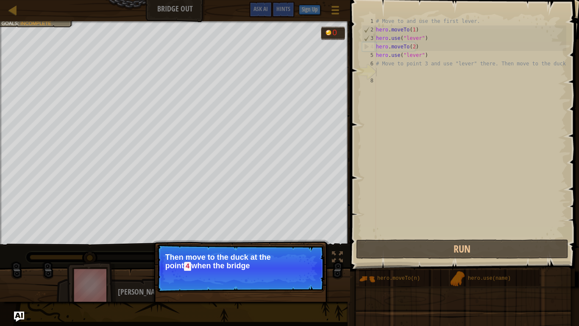
click at [304, 254] on div "Skip (esc) Continue Then move to the duck at the [GEOGRAPHIC_DATA] when the bri…" at bounding box center [240, 306] width 177 height 125
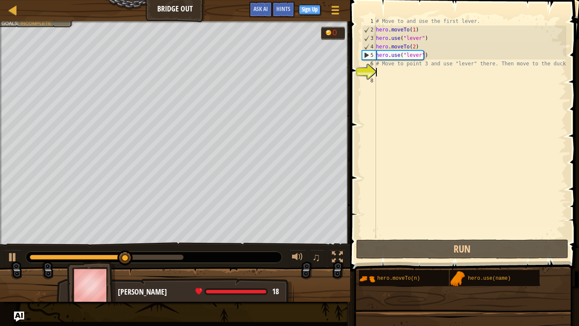
click at [380, 75] on div "# Move to and use the first lever. hero . moveTo ( 1 ) hero . use ( "lever" ) h…" at bounding box center [470, 135] width 192 height 237
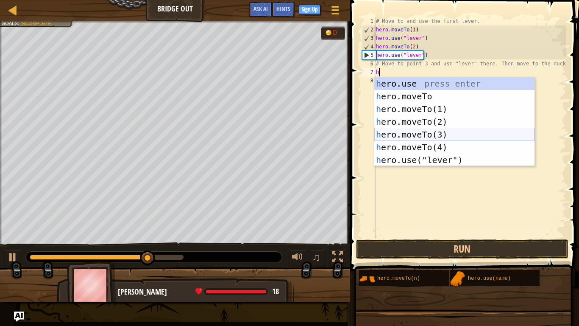
click at [474, 139] on div "h ero.use press enter h ero.moveTo press enter h ero.moveTo(1) press enter h er…" at bounding box center [454, 134] width 160 height 114
type textarea "hero.moveTo(3)"
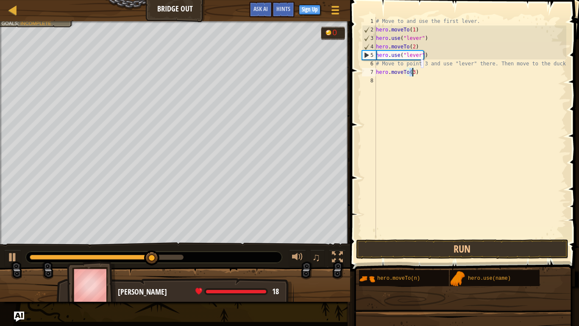
click at [406, 78] on div "# Move to and use the first lever. hero . moveTo ( 1 ) hero . use ( "lever" ) h…" at bounding box center [470, 135] width 192 height 237
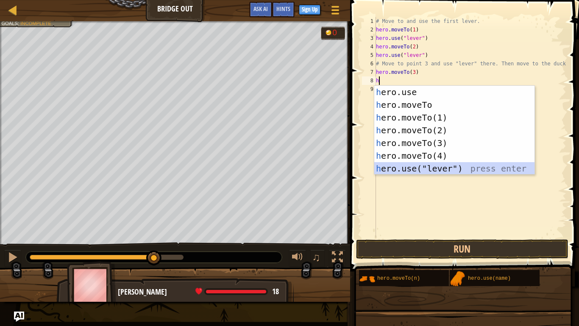
click at [422, 167] on div "h ero.use press enter h ero.moveTo press enter h ero.moveTo(1) press enter h er…" at bounding box center [454, 143] width 160 height 114
type textarea "hero.use("lever")"
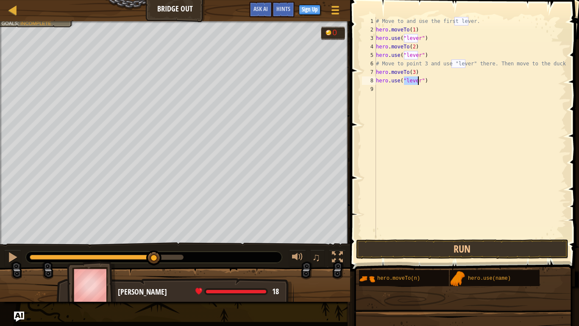
click at [413, 95] on div "# Move to and use the first lever. hero . moveTo ( 1 ) hero . use ( "lever" ) h…" at bounding box center [470, 135] width 192 height 237
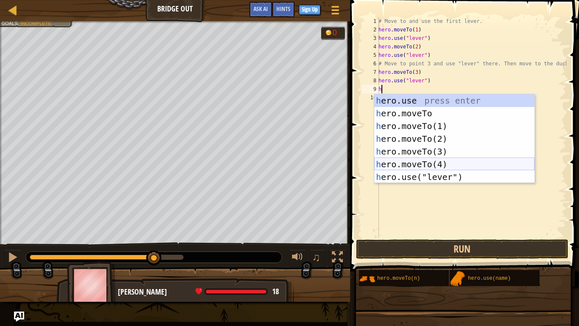
click at [431, 163] on div "h ero.use press enter h ero.moveTo press enter h ero.moveTo(1) press enter h er…" at bounding box center [454, 151] width 160 height 114
type textarea "hero.moveTo(4)"
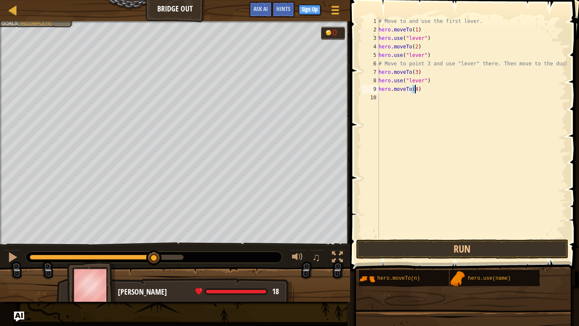
click at [389, 100] on div "# Move to and use the first lever. hero . moveTo ( 1 ) hero . use ( "lever" ) h…" at bounding box center [472, 135] width 190 height 237
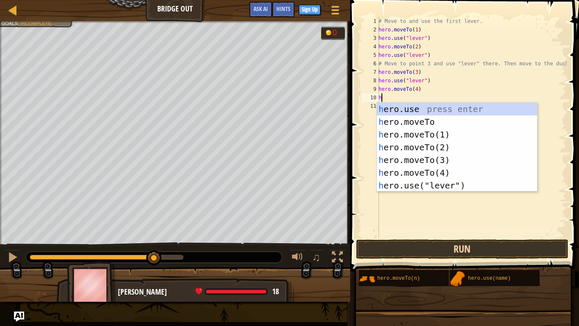
type textarea "h"
click at [418, 251] on button "Run" at bounding box center [462, 249] width 212 height 20
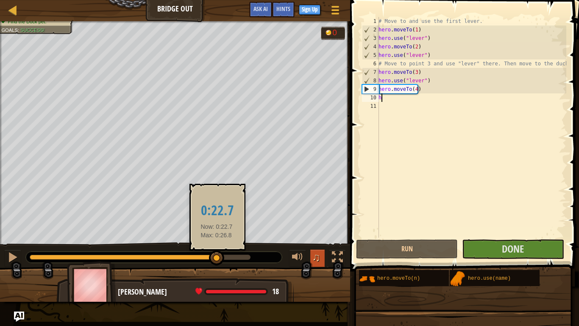
drag, startPoint x: 54, startPoint y: 261, endPoint x: 322, endPoint y: 251, distance: 267.7
click at [217, 254] on div at bounding box center [216, 257] width 15 height 15
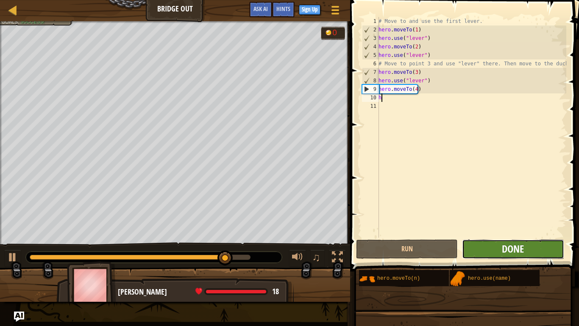
click at [516, 245] on span "Done" at bounding box center [513, 249] width 22 height 14
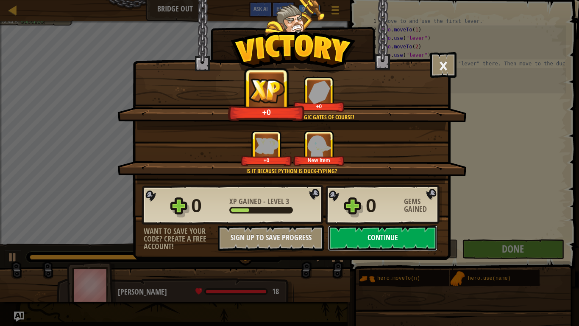
click at [395, 239] on button "Continue" at bounding box center [382, 237] width 109 height 25
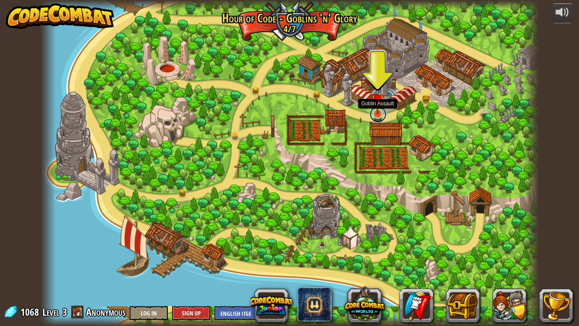
click at [373, 117] on link at bounding box center [378, 114] width 17 height 17
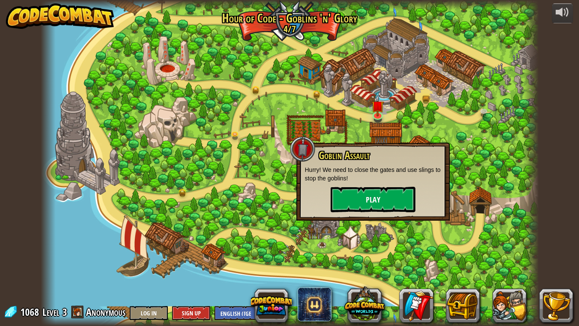
click at [363, 187] on div "Goblin Assault Hurry! We need to close the gates and use slings to stop the gob…" at bounding box center [373, 181] width 137 height 62
click at [375, 198] on button "Play" at bounding box center [373, 199] width 85 height 25
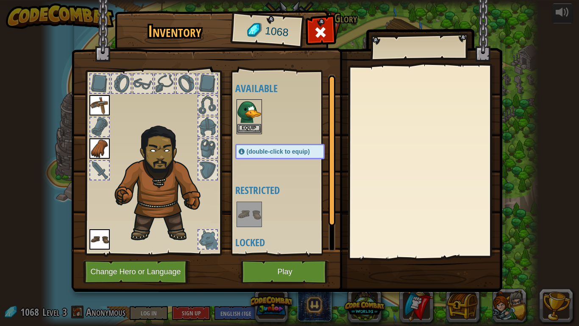
click at [242, 106] on img at bounding box center [249, 112] width 24 height 24
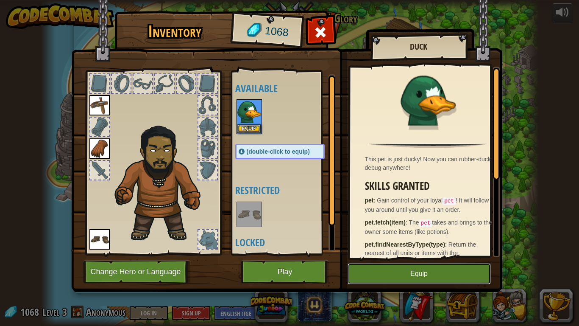
click at [399, 254] on button "Equip" at bounding box center [419, 273] width 143 height 21
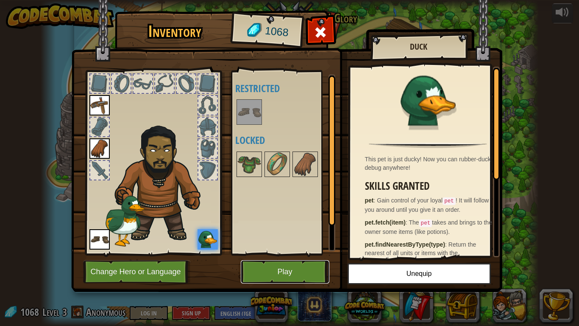
click at [282, 254] on button "Play" at bounding box center [285, 271] width 89 height 23
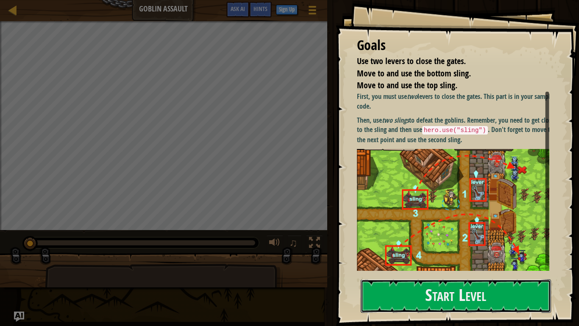
click at [478, 254] on button "Start Level" at bounding box center [456, 295] width 190 height 33
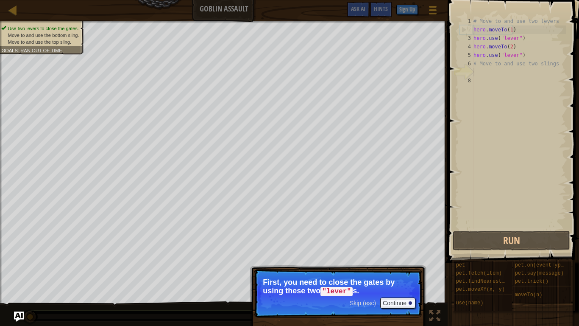
drag, startPoint x: 371, startPoint y: 297, endPoint x: 376, endPoint y: 299, distance: 5.0
click at [375, 254] on div "Skip (esc) Continue" at bounding box center [383, 302] width 66 height 11
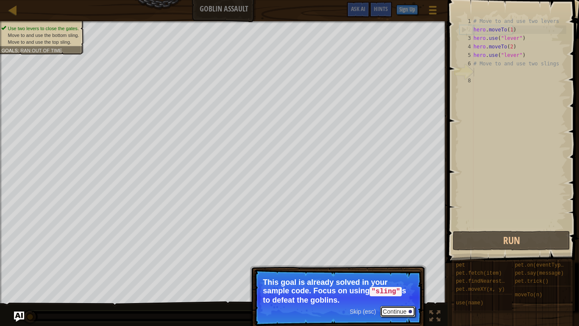
click at [394, 254] on button "Continue" at bounding box center [397, 311] width 35 height 11
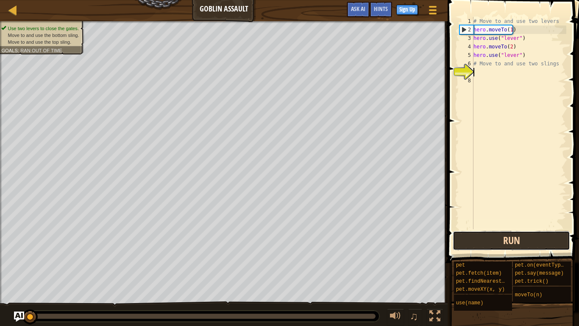
click at [482, 248] on button "Run" at bounding box center [511, 241] width 117 height 20
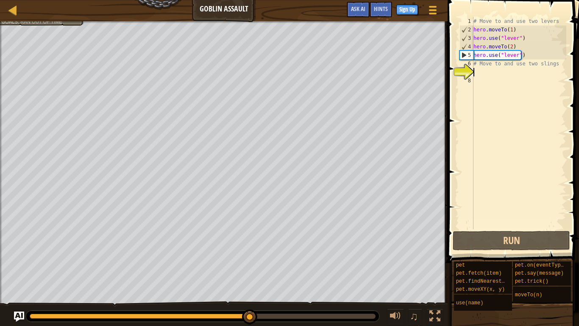
drag, startPoint x: 37, startPoint y: 314, endPoint x: 250, endPoint y: 306, distance: 212.6
click at [250, 254] on div "♫" at bounding box center [224, 313] width 448 height 25
click at [501, 77] on div "# Move to and use two levers hero . moveTo ( 1 ) hero . use ( "lever" ) hero . …" at bounding box center [519, 131] width 95 height 229
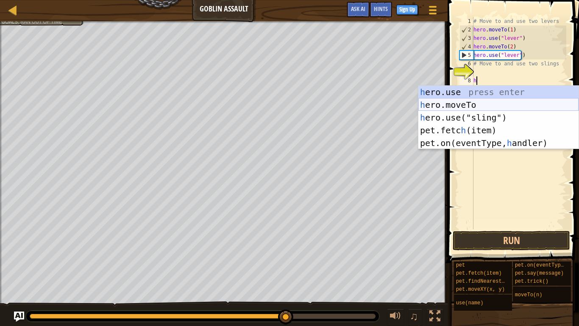
click at [488, 106] on div "h ero.use press enter h ero.moveTo press enter h ero.use("sling") press enter p…" at bounding box center [498, 130] width 160 height 89
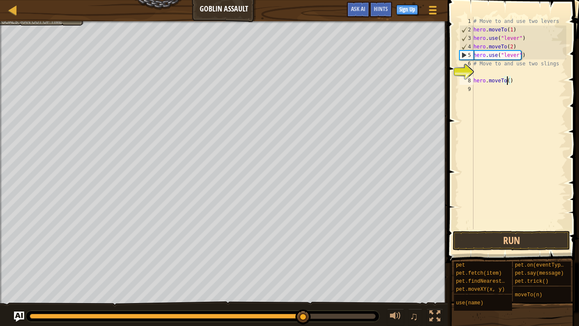
type textarea "hero.moveTo(3)"
click at [482, 84] on div "# Move to and use two levers hero . moveTo ( 1 ) hero . use ( "lever" ) hero . …" at bounding box center [519, 131] width 95 height 229
click at [481, 96] on div "# Move to and use two levers hero . moveTo ( 1 ) hero . use ( "lever" ) hero . …" at bounding box center [519, 131] width 95 height 229
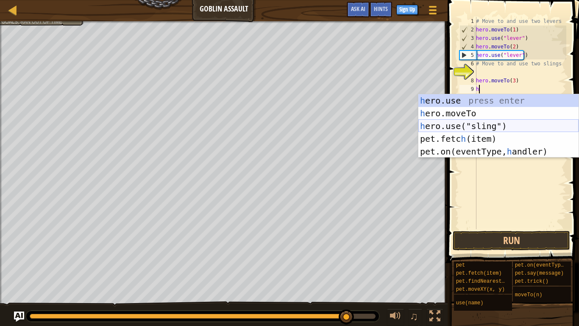
click at [484, 124] on div "h ero.use press enter h ero.moveTo press enter h ero.use("sling") press enter p…" at bounding box center [498, 138] width 160 height 89
type textarea "hero.use("sling")"
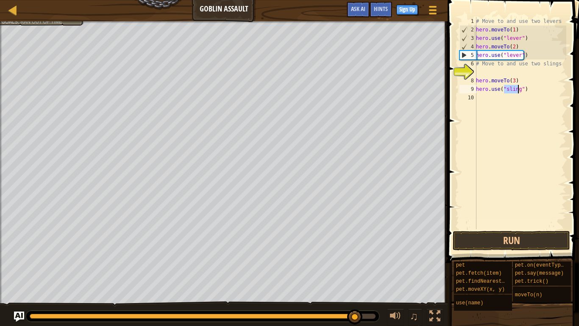
click at [480, 98] on div "# Move to and use two levers hero . moveTo ( 1 ) hero . use ( "lever" ) hero . …" at bounding box center [520, 131] width 92 height 229
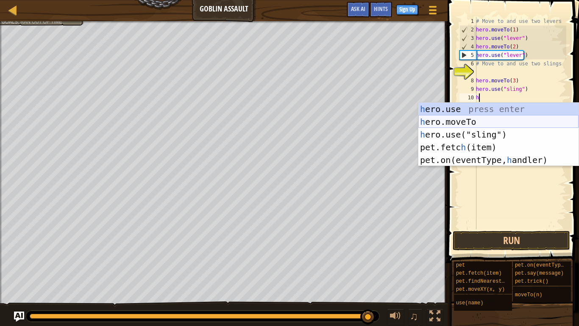
click at [476, 123] on div "h ero.use press enter h ero.moveTo press enter h ero.use("sling") press enter p…" at bounding box center [498, 147] width 160 height 89
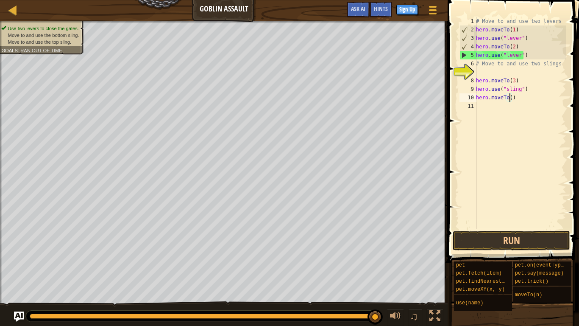
type textarea "hero.moveTo(4)"
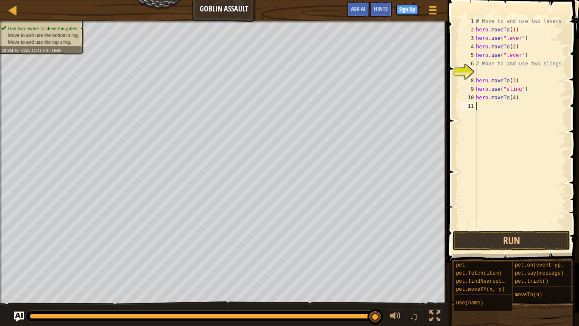
click at [488, 108] on div "# Move to and use two levers hero . moveTo ( 1 ) hero . use ( "lever" ) hero . …" at bounding box center [520, 131] width 92 height 229
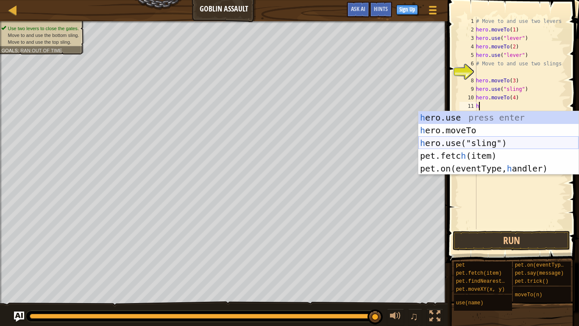
click at [511, 141] on div "h ero.use press enter h ero.moveTo press enter h ero.use("sling") press enter p…" at bounding box center [498, 155] width 160 height 89
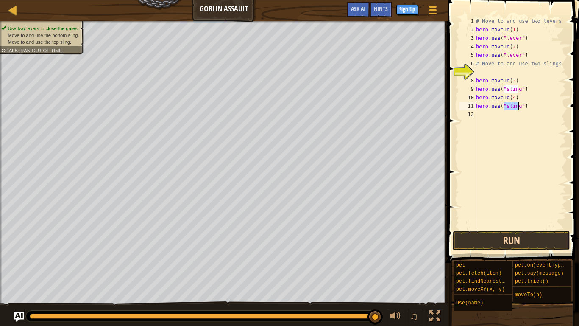
type textarea "hero.use("sling")"
click at [514, 240] on button "Run" at bounding box center [511, 241] width 117 height 20
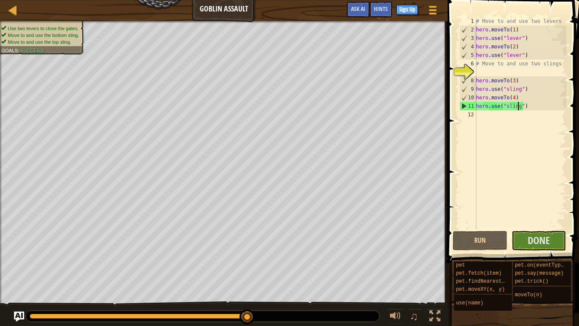
click at [272, 254] on div "Use two levers to close the gates. Move to and use the bottom sling. Move to an…" at bounding box center [289, 173] width 579 height 305
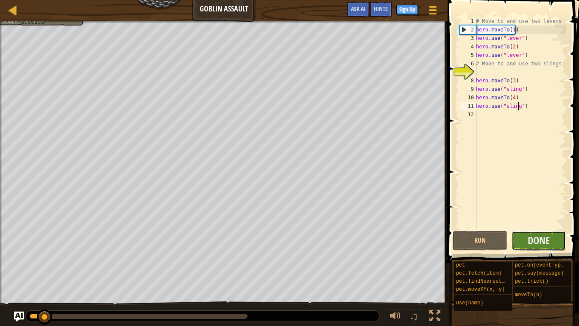
click at [542, 233] on button "Done" at bounding box center [539, 241] width 55 height 20
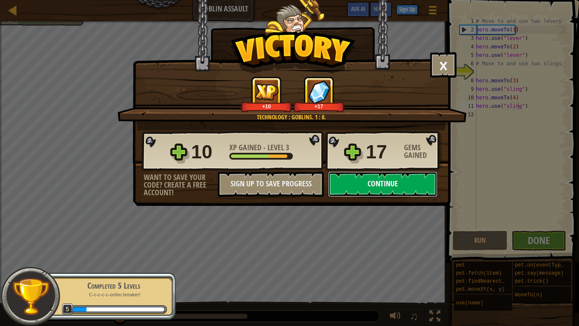
click at [374, 183] on button "Continue" at bounding box center [382, 183] width 109 height 25
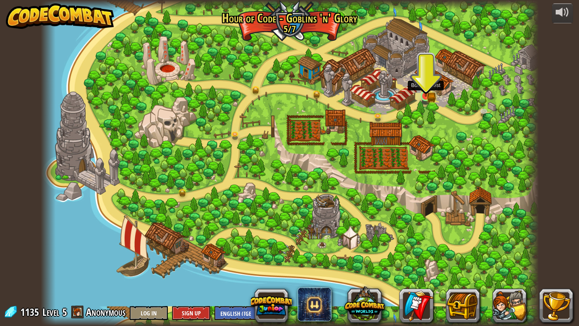
click at [432, 93] on img at bounding box center [426, 83] width 13 height 28
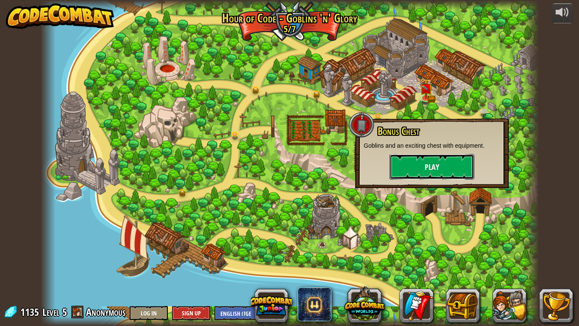
click at [420, 162] on button "Play" at bounding box center [432, 166] width 85 height 25
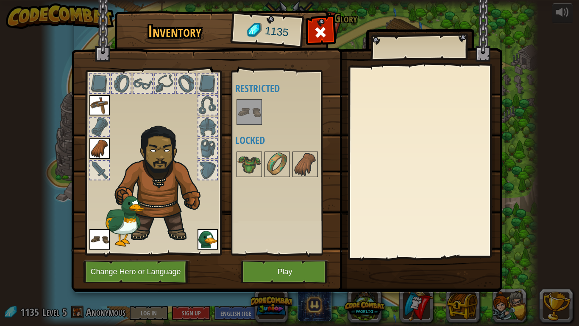
click at [307, 254] on img at bounding box center [286, 138] width 431 height 308
click at [304, 254] on button "Play" at bounding box center [285, 271] width 89 height 23
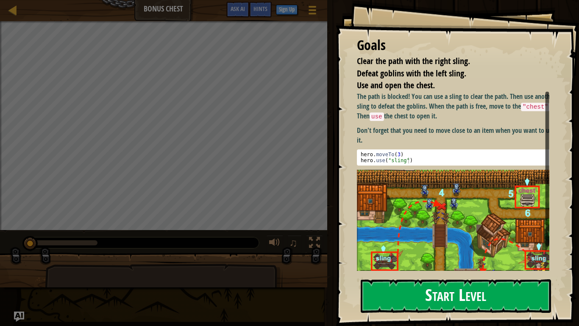
click at [500, 172] on img at bounding box center [456, 231] width 199 height 123
click at [480, 254] on button "Start Level" at bounding box center [456, 295] width 190 height 33
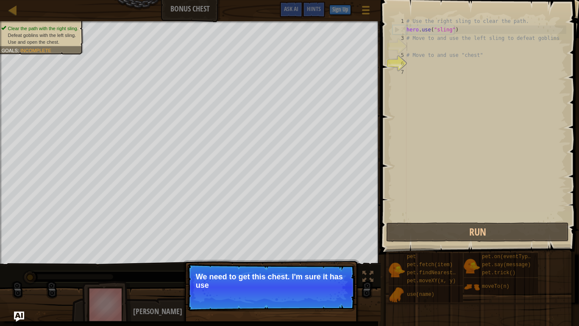
click at [285, 254] on p "Skip (esc) Continue We need to get this chest. I'm sure it has use" at bounding box center [271, 286] width 168 height 47
click at [331, 254] on p "Skip (esc) Continue We need to get this chest. I'm sure it has useful tools ins" at bounding box center [271, 286] width 168 height 47
click at [331, 254] on p "Skip (esc) Continue We need to get this chest. I'm sure it has useful tools ins…" at bounding box center [271, 286] width 168 height 47
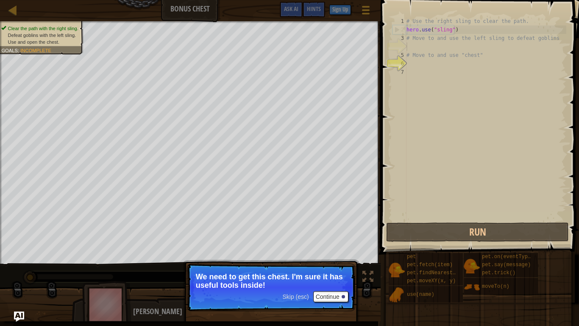
click at [331, 254] on p "Skip (esc) Continue We need to get this chest. I'm sure it has useful tools ins…" at bounding box center [271, 286] width 168 height 47
click at [243, 254] on div "Map Bonus Chest Game Menu Done Sign Up Hints Ask AI 1 ההההההההההההההההההההההההה…" at bounding box center [289, 163] width 579 height 326
drag, startPoint x: 243, startPoint y: 322, endPoint x: 252, endPoint y: 307, distance: 18.1
click at [243, 254] on div "Map Bonus Chest Game Menu Done Sign Up Hints Ask AI 1 ההההההההההההההההההההההההה…" at bounding box center [289, 163] width 579 height 326
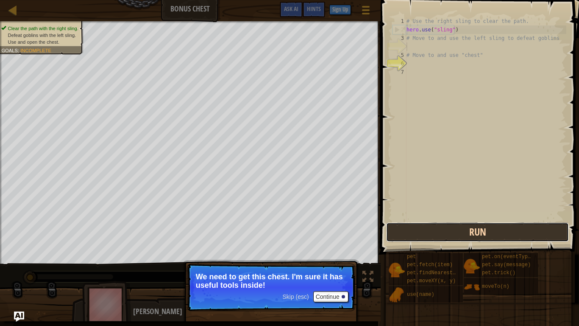
click at [389, 229] on button "Run" at bounding box center [477, 232] width 183 height 20
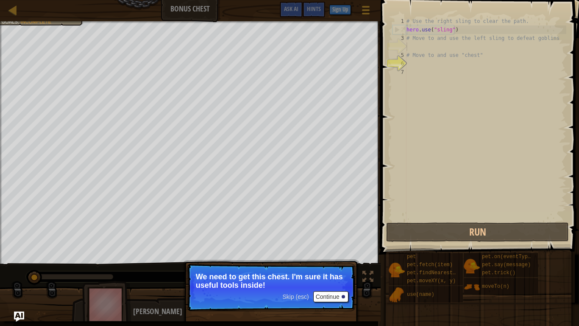
scroll to position [4, 0]
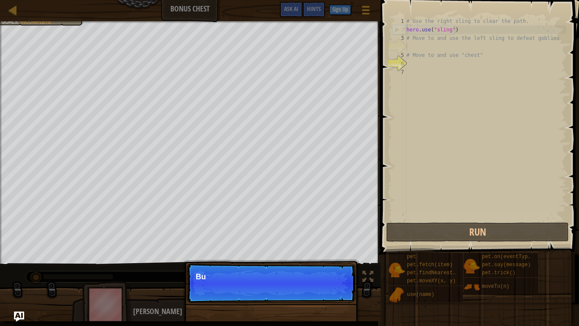
click at [333, 254] on p "Skip (esc) Continue Bu" at bounding box center [271, 282] width 168 height 39
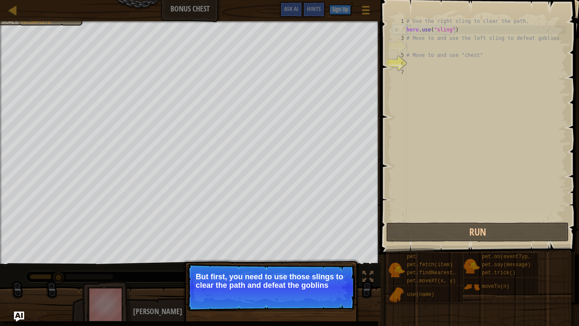
click at [336, 254] on button "Continue" at bounding box center [330, 296] width 35 height 11
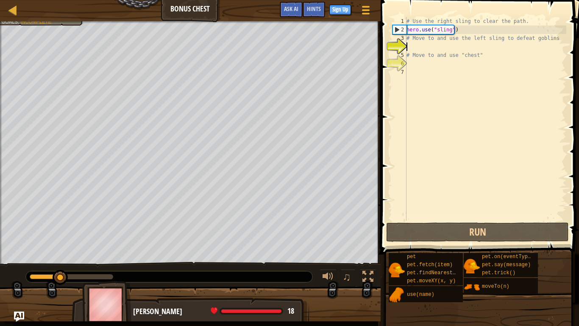
click at [336, 254] on div "Clear the path with the right sling. Defeat goblins with the left sling. Use an…" at bounding box center [289, 171] width 579 height 300
click at [410, 49] on div "# Use the right sling to clear the path. hero . use ( "sling" ) # Move to and u…" at bounding box center [486, 127] width 162 height 220
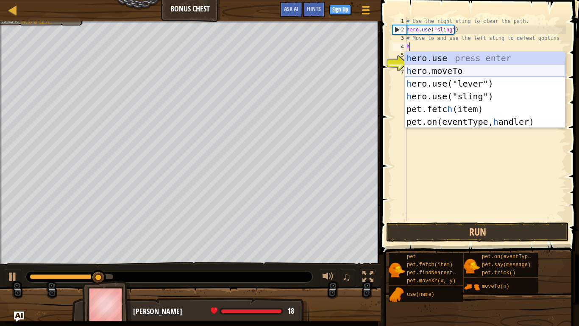
click at [435, 75] on div "h ero.use press enter h ero.moveTo press enter h ero.use("lever") press enter h…" at bounding box center [485, 103] width 160 height 102
type textarea "hero.moveTo(2)"
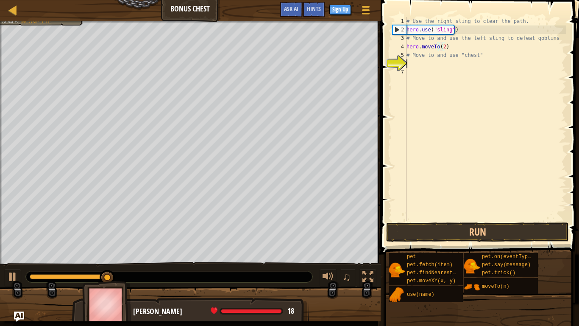
click at [434, 61] on div "# Use the right sling to clear the path. hero . use ( "sling" ) # Move to and u…" at bounding box center [486, 127] width 162 height 220
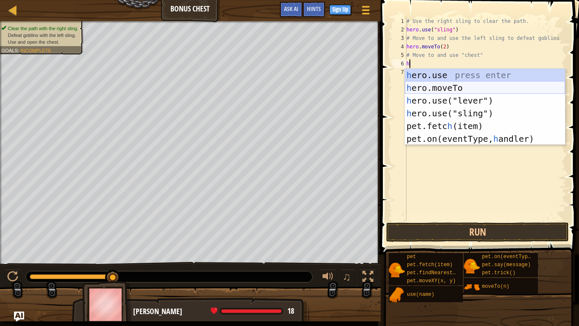
click at [435, 84] on div "h ero.use press enter h ero.moveTo press enter h ero.use("lever") press enter h…" at bounding box center [485, 120] width 160 height 102
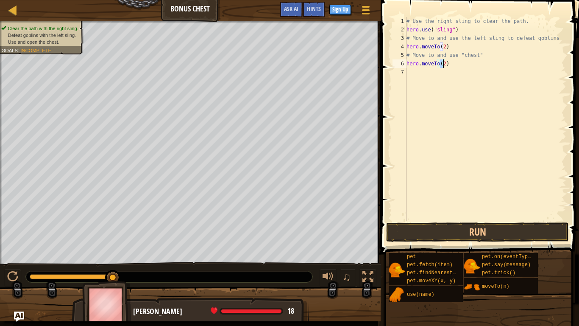
type textarea "hero.moveTo(3)"
click at [432, 68] on div "# Use the right sling to clear the path. hero . use ( "sling" ) # Move to and u…" at bounding box center [486, 127] width 162 height 220
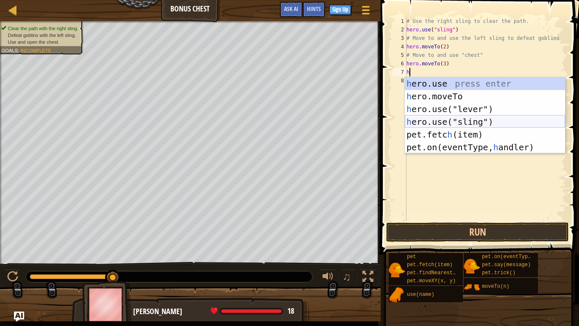
click at [457, 117] on div "h ero.use press enter h ero.moveTo press enter h ero.use("lever") press enter h…" at bounding box center [485, 128] width 160 height 102
type textarea "hero.use("sling")"
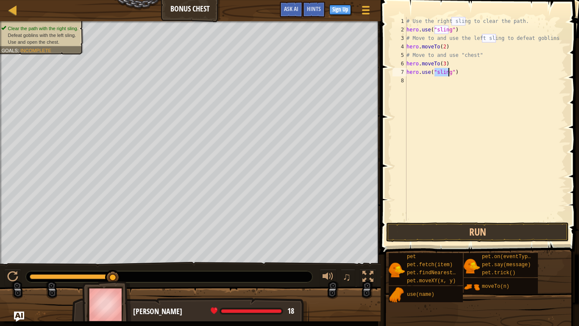
click at [427, 81] on div "# Use the right sling to clear the path. hero . use ( "sling" ) # Move to and u…" at bounding box center [486, 127] width 162 height 220
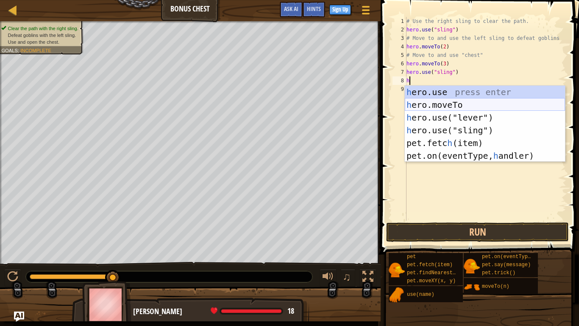
click at [431, 104] on div "h ero.use press enter h ero.moveTo press enter h ero.use("lever") press enter h…" at bounding box center [485, 137] width 160 height 102
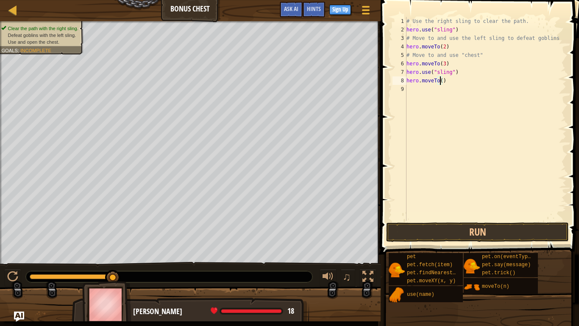
type textarea "hero.moveTo(4)"
click at [418, 97] on div "# Use the right sling to clear the path. hero . use ( "sling" ) # Move to and u…" at bounding box center [486, 127] width 162 height 220
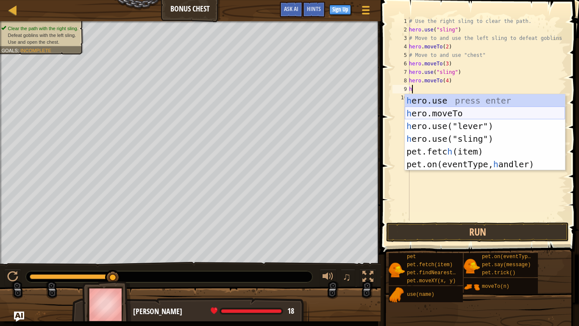
click at [439, 117] on div "h ero.use press enter h ero.moveTo press enter h ero.use("lever") press enter h…" at bounding box center [485, 145] width 160 height 102
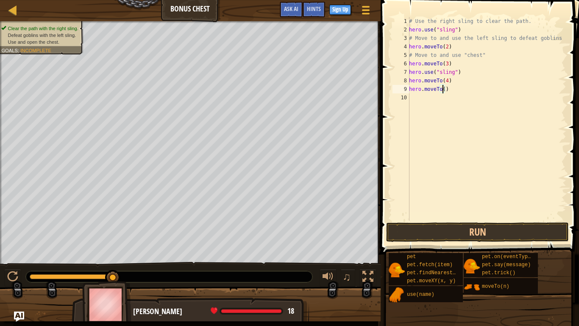
type textarea "hero.moveTo(5)"
click at [415, 97] on div "# Use the right sling to clear the path. hero . use ( "sling" ) # Move to and u…" at bounding box center [486, 127] width 159 height 220
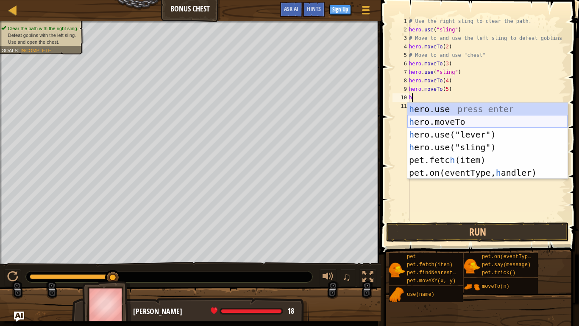
click at [463, 118] on div "h ero.use press enter h ero.moveTo press enter h ero.use("lever") press enter h…" at bounding box center [487, 154] width 160 height 102
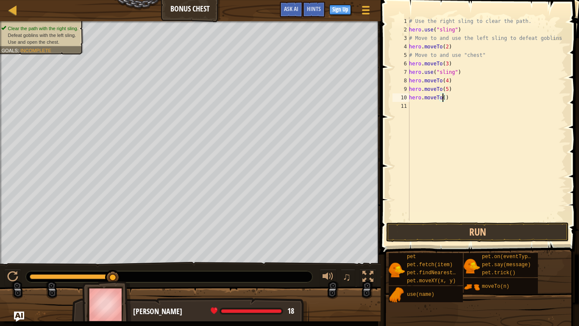
scroll to position [4, 3]
click at [504, 228] on button "Run" at bounding box center [477, 232] width 183 height 20
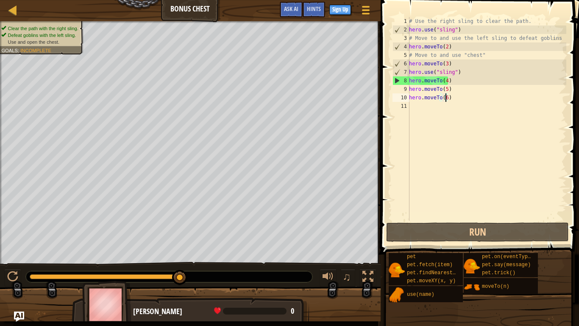
click at [220, 254] on div "Clear the path with the right sling. Defeat goblins with the left sling. Use an…" at bounding box center [289, 171] width 579 height 300
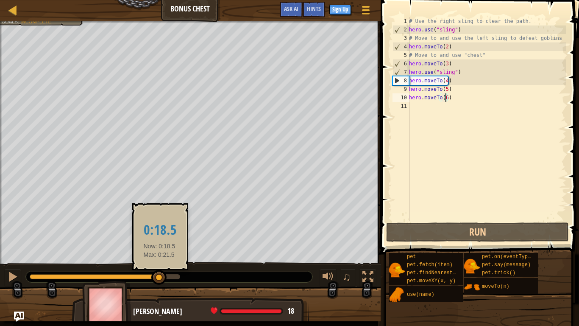
drag, startPoint x: 49, startPoint y: 276, endPoint x: 163, endPoint y: 268, distance: 113.9
click at [162, 8] on body "Map Bonus Chest Game Menu Done Sign Up Hints Ask AI 1 ההההההההההההההההההההההההה…" at bounding box center [289, 4] width 579 height 8
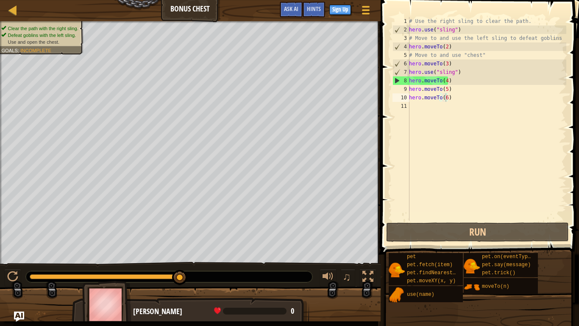
drag, startPoint x: 170, startPoint y: 265, endPoint x: 198, endPoint y: 262, distance: 27.3
click at [198, 254] on div "♫" at bounding box center [190, 274] width 381 height 25
click at [446, 80] on div "# Use the right sling to clear the path. hero . use ( "sling" ) # Move to and u…" at bounding box center [486, 127] width 159 height 220
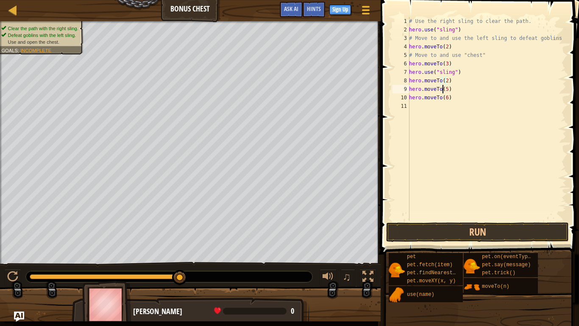
click at [444, 89] on div "# Use the right sling to clear the path. hero . use ( "sling" ) # Move to and u…" at bounding box center [486, 127] width 159 height 220
click at [446, 92] on div "# Use the right sling to clear the path. hero . use ( "sling" ) # Move to and u…" at bounding box center [486, 127] width 159 height 220
click at [444, 98] on div "# Use the right sling to clear the path. hero . use ( "sling" ) # Move to and u…" at bounding box center [486, 127] width 159 height 220
type textarea "hero.moveTo(5)"
click at [436, 111] on div "# Use the right sling to clear the path. hero . use ( "sling" ) # Move to and u…" at bounding box center [486, 127] width 159 height 220
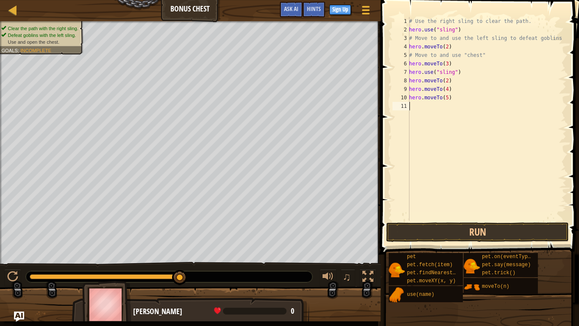
scroll to position [4, 0]
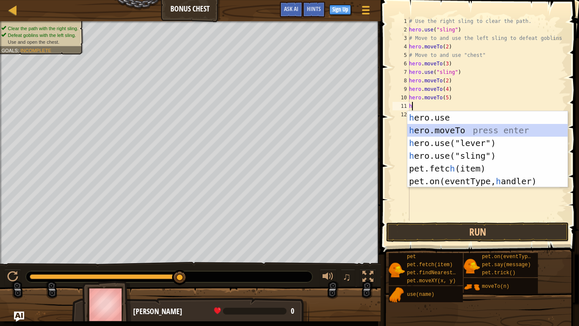
click at [436, 128] on div "h ero.use press enter h ero.moveTo press enter h ero.use("lever") press enter h…" at bounding box center [487, 162] width 160 height 102
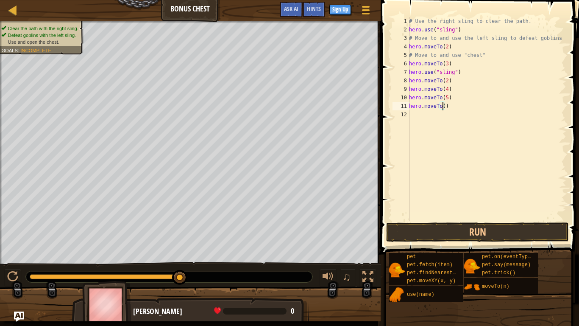
type textarea "hero.moveTo(6)"
click at [435, 115] on div "# Use the right sling to clear the path. hero . use ( "sling" ) # Move to and u…" at bounding box center [486, 127] width 159 height 220
type textarea "h"
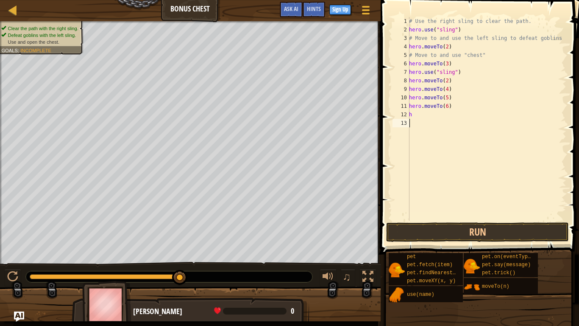
click at [461, 215] on div "# Use the right sling to clear the path. hero . use ( "sling" ) # Move to and u…" at bounding box center [486, 127] width 159 height 220
click at [462, 220] on div "# Use the right sling to clear the path. hero . use ( "sling" ) # Move to and u…" at bounding box center [486, 127] width 159 height 220
click at [441, 243] on span at bounding box center [480, 114] width 205 height 279
click at [443, 240] on button "Run" at bounding box center [477, 232] width 183 height 20
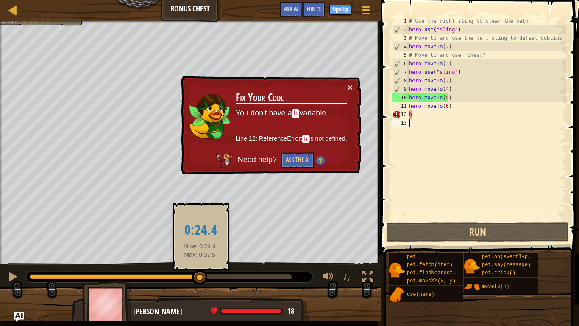
drag, startPoint x: 35, startPoint y: 277, endPoint x: 211, endPoint y: 249, distance: 178.6
click at [199, 254] on div at bounding box center [199, 277] width 15 height 15
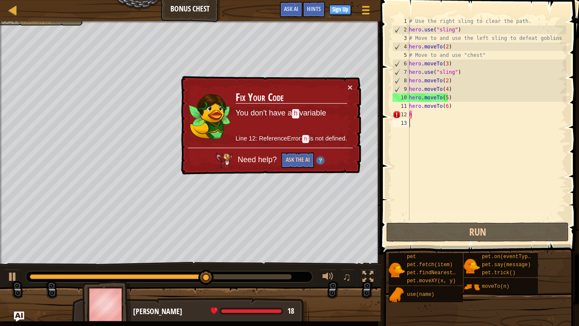
click at [345, 88] on td "Fix Your Code You don't have a h variable Line 12: ReferenceError: h is not def…" at bounding box center [291, 115] width 112 height 65
click at [351, 89] on button "×" at bounding box center [350, 87] width 5 height 9
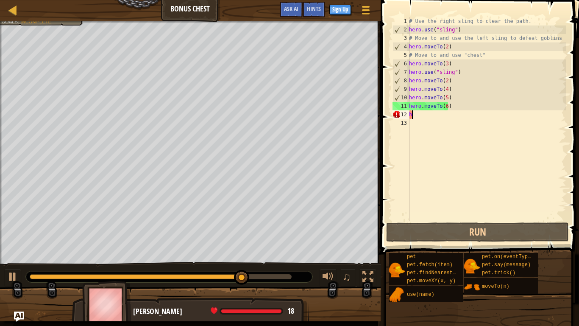
click at [438, 114] on div "# Use the right sling to clear the path. hero . use ( "sling" ) # Move to and u…" at bounding box center [486, 127] width 159 height 220
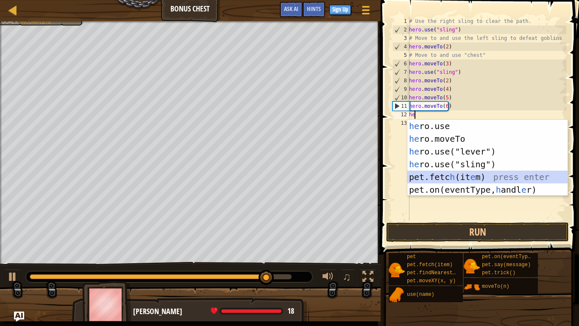
click at [455, 177] on div "he ro.use press enter he ro.moveTo press enter he ro.use("lever") press enter h…" at bounding box center [487, 171] width 160 height 102
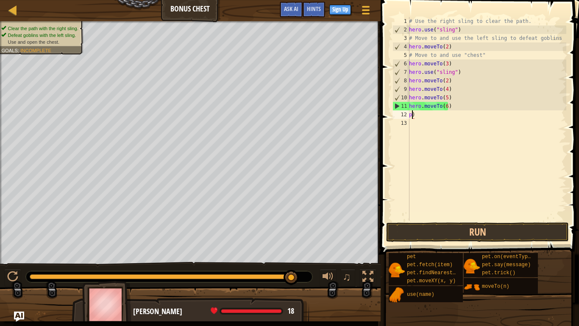
type textarea ")"
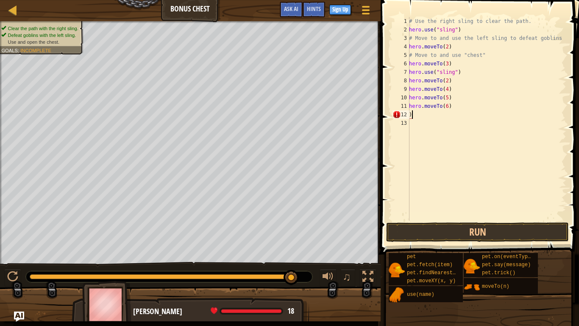
click at [432, 115] on div "# Use the right sling to clear the path. hero . use ( "sling" ) # Move to and u…" at bounding box center [486, 127] width 159 height 220
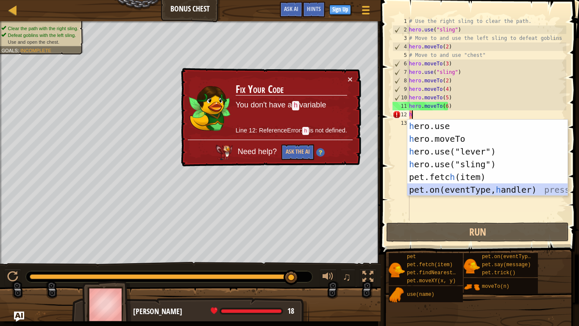
click at [455, 187] on div "h ero.use press enter h ero.moveTo press enter h ero.use("lever") press enter h…" at bounding box center [487, 171] width 160 height 102
type textarea "pet.on("spawn", onSpawn)"
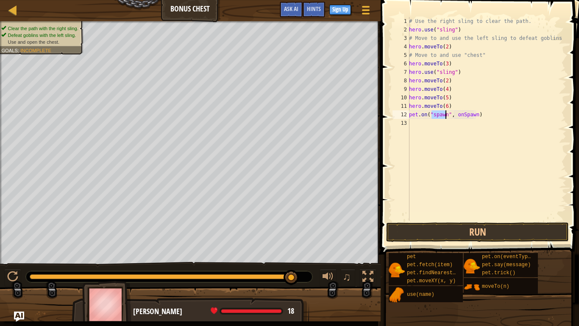
click at [438, 242] on span at bounding box center [480, 114] width 205 height 279
click at [438, 233] on button "Run" at bounding box center [477, 232] width 183 height 20
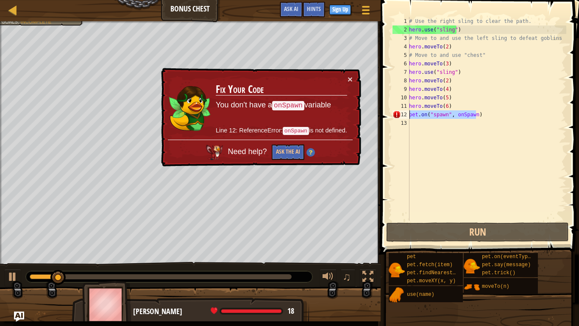
drag, startPoint x: 490, startPoint y: 118, endPoint x: 408, endPoint y: 116, distance: 82.3
click at [408, 116] on div "pet.on("spawn", onSpawn) 1 2 3 4 5 6 7 8 9 10 11 12 13 # Use the right sling to…" at bounding box center [479, 119] width 176 height 204
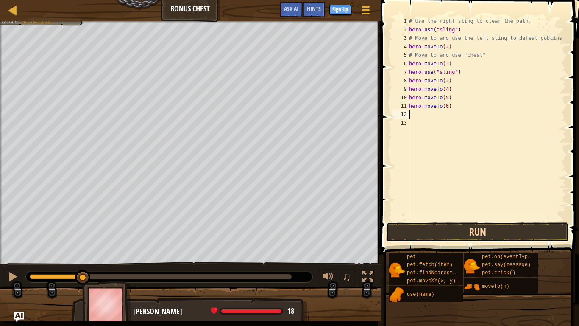
click at [487, 227] on button "Run" at bounding box center [477, 232] width 183 height 20
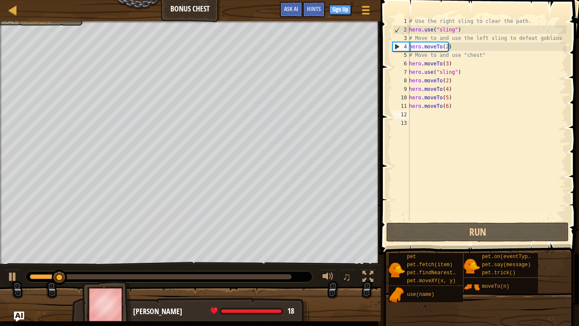
drag, startPoint x: 46, startPoint y: 279, endPoint x: 56, endPoint y: 278, distance: 10.7
click at [54, 254] on div at bounding box center [169, 276] width 287 height 11
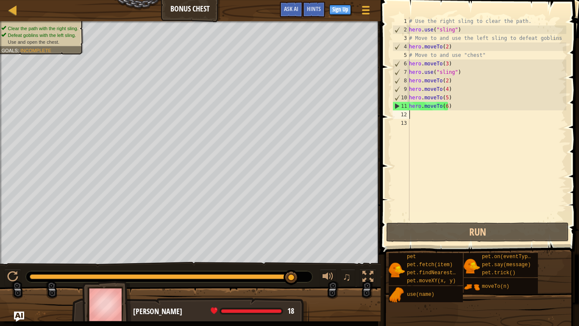
drag, startPoint x: 68, startPoint y: 278, endPoint x: 304, endPoint y: 276, distance: 236.2
click at [304, 254] on div at bounding box center [169, 276] width 287 height 11
click at [305, 240] on div "Clear the path with the right sling. Defeat goblins with the left sling. Use an…" at bounding box center [289, 171] width 579 height 300
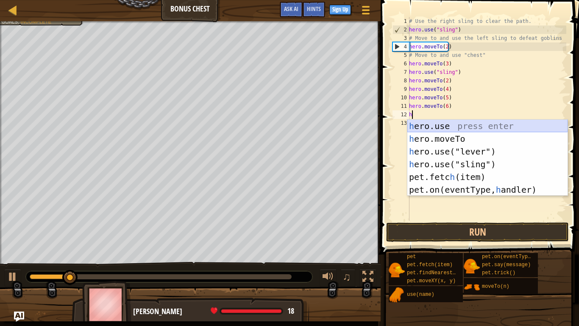
click at [478, 128] on div "h ero.use press enter h ero.moveTo press enter h ero.use("lever") press enter h…" at bounding box center [487, 171] width 160 height 102
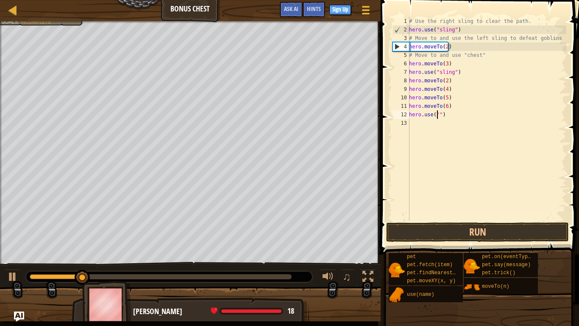
type textarea "hero.use(")"
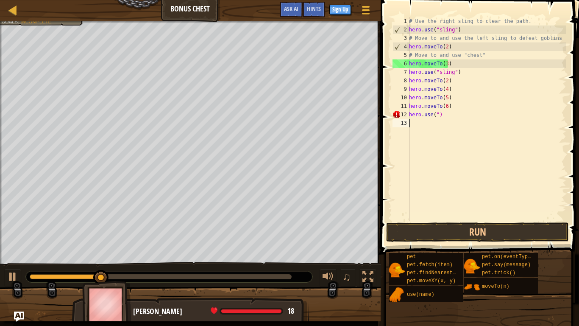
drag, startPoint x: 457, startPoint y: 121, endPoint x: 459, endPoint y: 114, distance: 7.9
click at [385, 123] on div "hero.use(") 1 2 3 4 5 6 7 8 9 10 11 12 13 # Use the right sling to clear the pa…" at bounding box center [478, 143] width 201 height 279
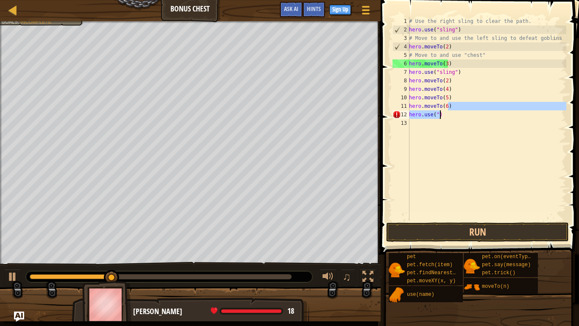
drag, startPoint x: 461, startPoint y: 110, endPoint x: 451, endPoint y: 116, distance: 12.1
click at [451, 116] on div "# Use the right sling to clear the path. hero . use ( "sling" ) # Move to and u…" at bounding box center [486, 127] width 159 height 220
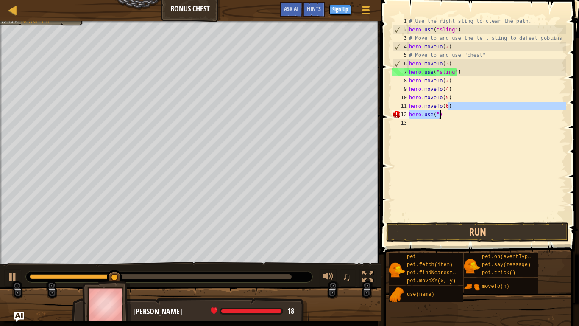
type textarea "hero.moveTo(6)"
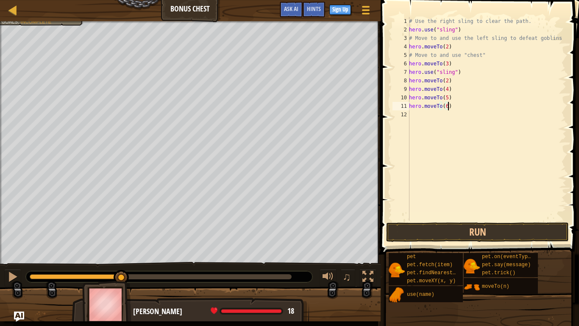
click at [418, 115] on div "# Use the right sling to clear the path. hero . use ( "sling" ) # Move to and u…" at bounding box center [486, 127] width 159 height 220
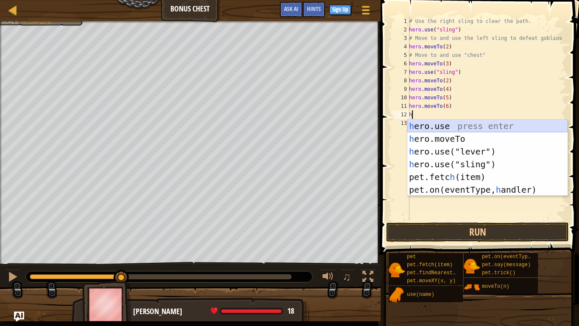
click at [457, 128] on div "h ero.use press enter h ero.moveTo press enter h ero.use("lever") press enter h…" at bounding box center [487, 171] width 160 height 102
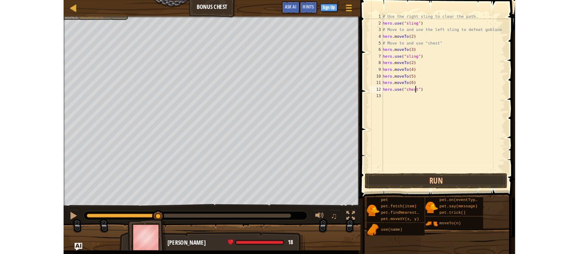
scroll to position [4, 3]
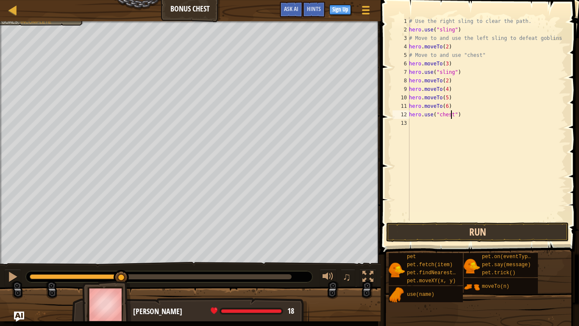
type textarea "hero.use("chest")"
click at [445, 232] on button "Run" at bounding box center [477, 232] width 183 height 20
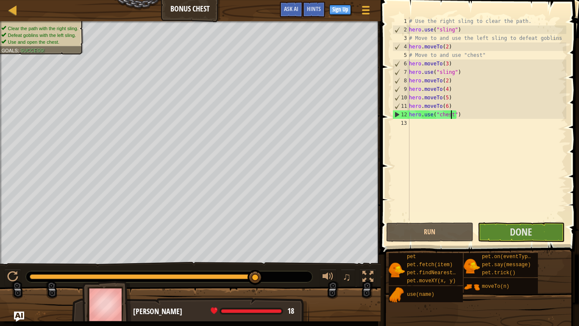
drag, startPoint x: 41, startPoint y: 277, endPoint x: 526, endPoint y: 247, distance: 486.0
click at [525, 247] on div "Map Bonus Chest Game Menu Done Sign Up Hints Ask AI 1 ההההההההההההההההההההההההה…" at bounding box center [289, 163] width 579 height 326
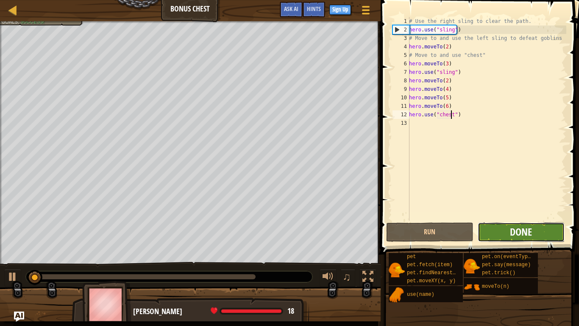
click at [530, 232] on span "Done" at bounding box center [521, 232] width 22 height 14
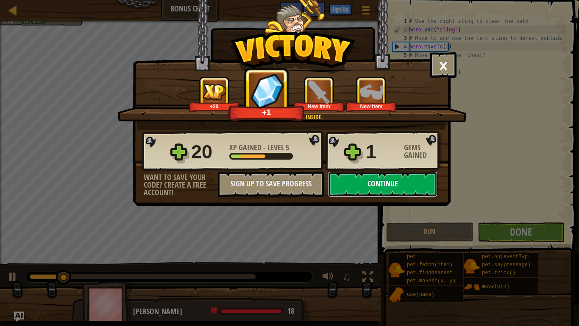
click at [387, 188] on button "Continue" at bounding box center [382, 183] width 109 height 25
